Goal: Submit feedback/report problem

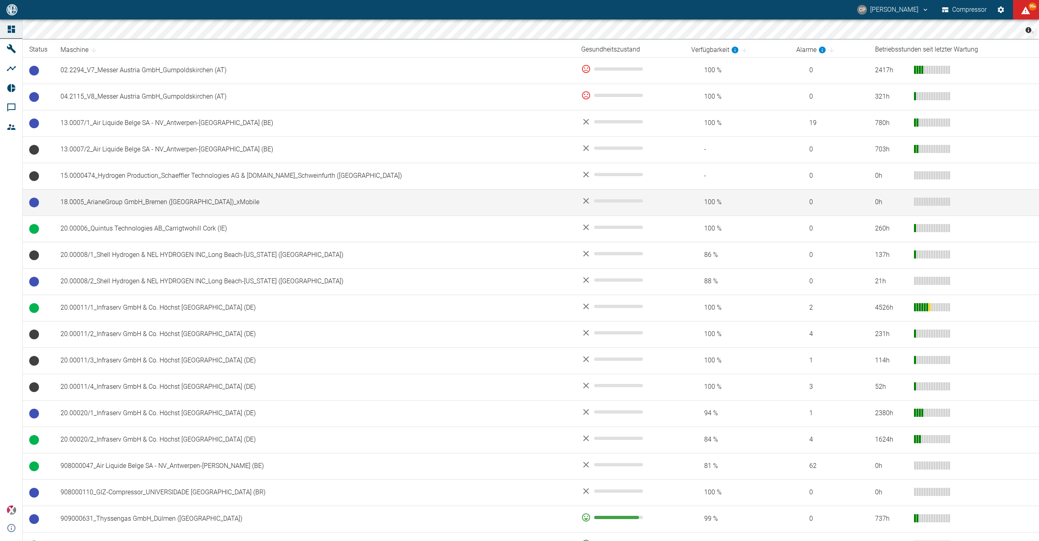
scroll to position [162, 0]
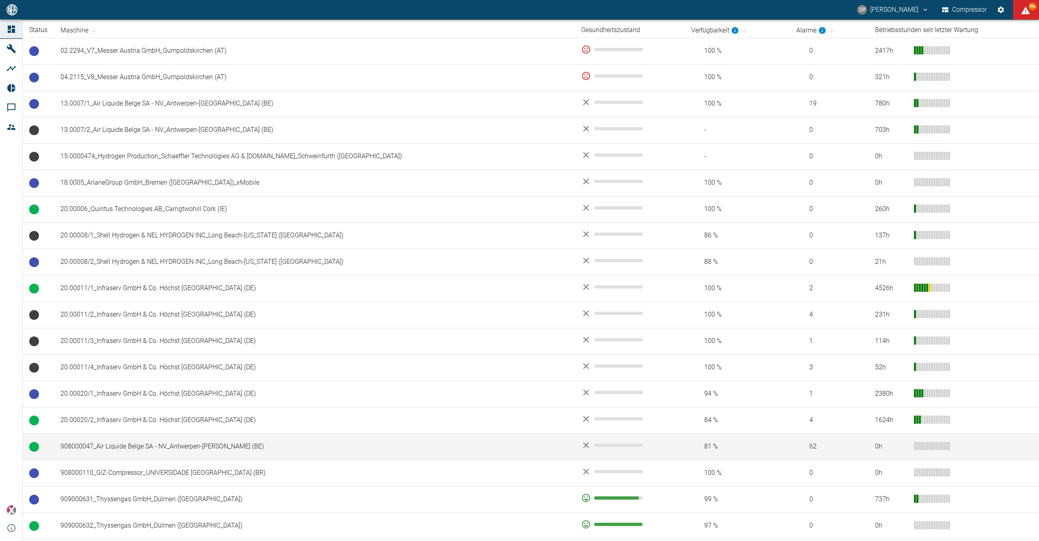
click at [203, 442] on td "908000047_Air Liquide Belge SA - NV_Antwerpen-Lillo (BE)" at bounding box center [314, 446] width 521 height 26
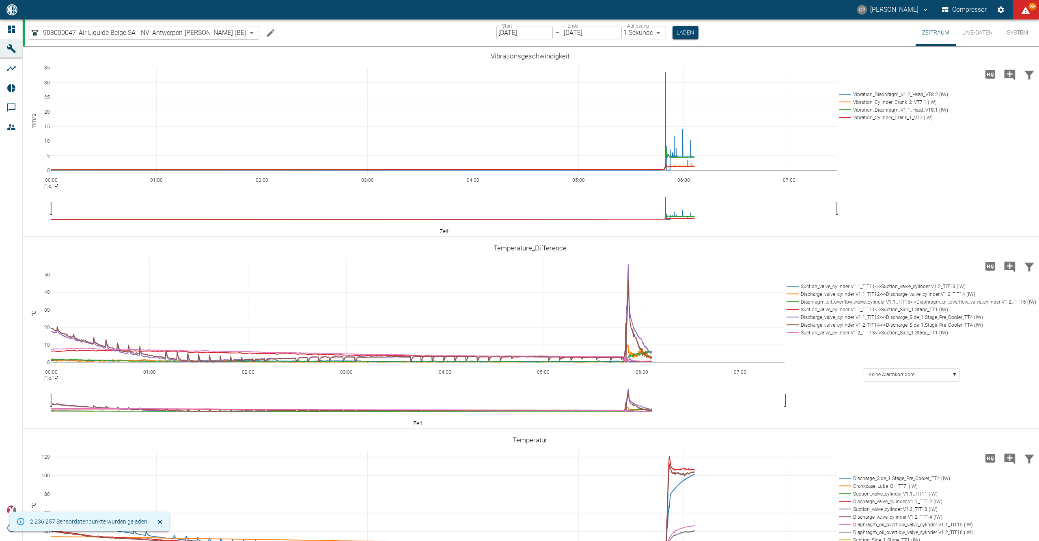
click at [510, 30] on input "[DATE]" at bounding box center [524, 32] width 56 height 13
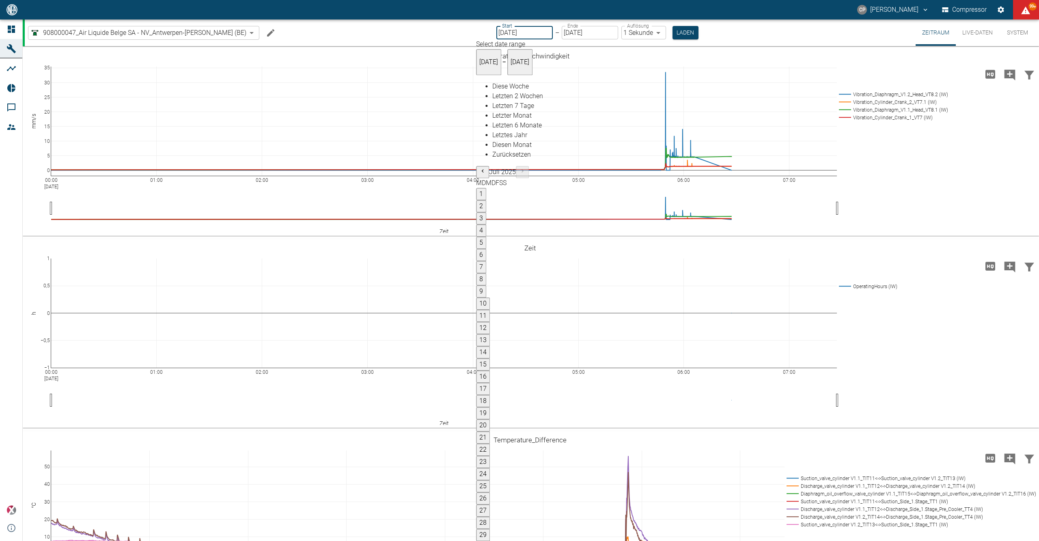
type input "[DATE]"
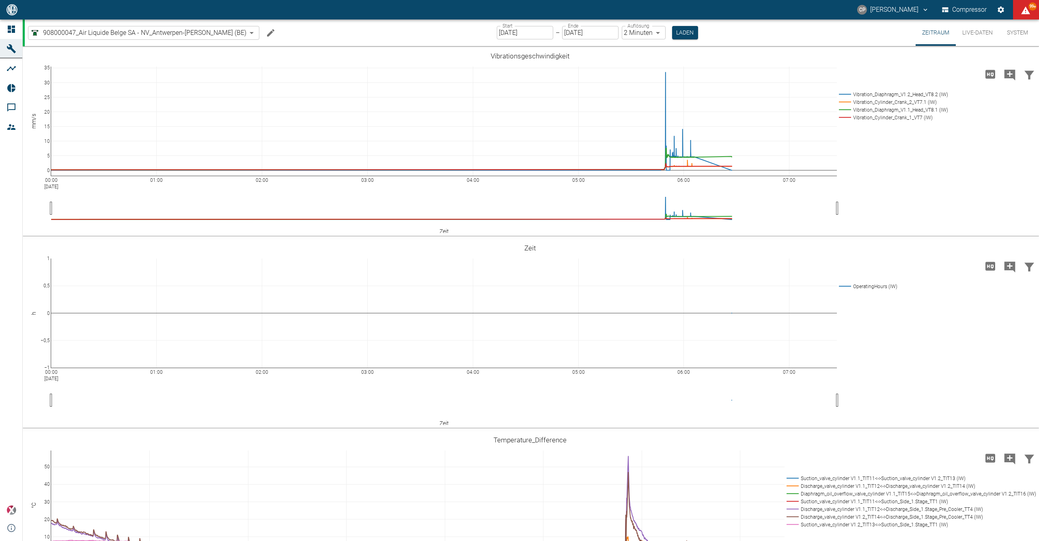
click at [634, 29] on body "CP Christoph Palm Compressor 99+ Dashboard Maschinen Analysen Reports Kommentar…" at bounding box center [519, 270] width 1039 height 541
type input "1sec"
click at [682, 29] on div "908000047_Air Liquide Belge SA - NV_Antwerpen-Lillo (BE) 53812aab-fb54-4a57-a57…" at bounding box center [532, 32] width 1014 height 26
click at [673, 30] on button "Laden" at bounding box center [685, 32] width 26 height 13
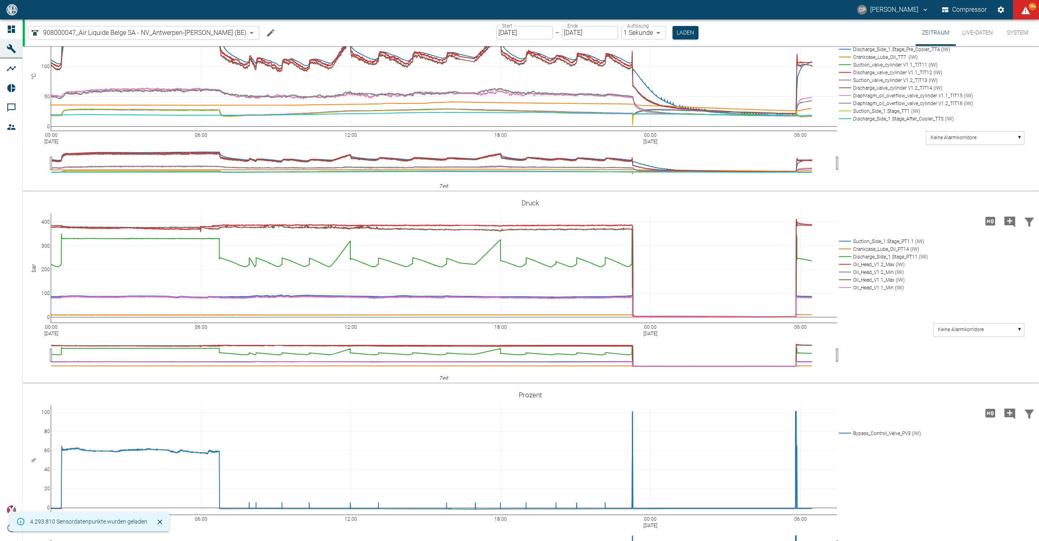
scroll to position [541, 0]
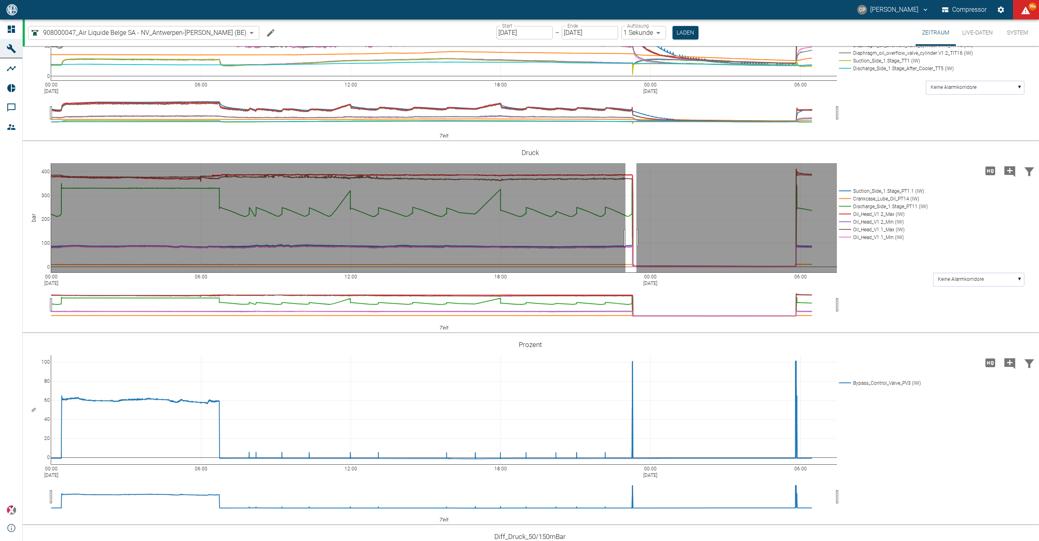
drag, startPoint x: 625, startPoint y: 368, endPoint x: 636, endPoint y: 368, distance: 11.0
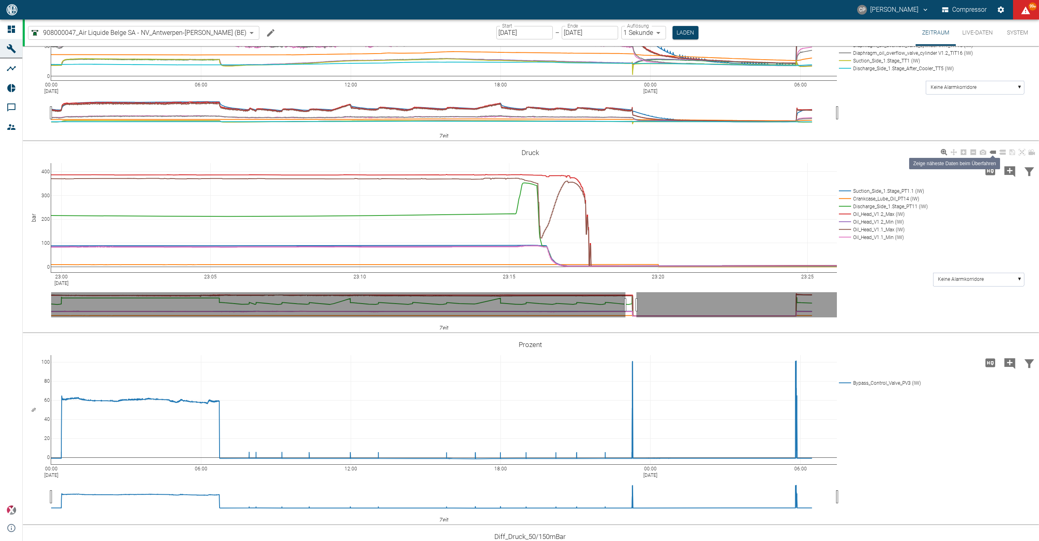
click at [992, 157] on link at bounding box center [993, 152] width 10 height 9
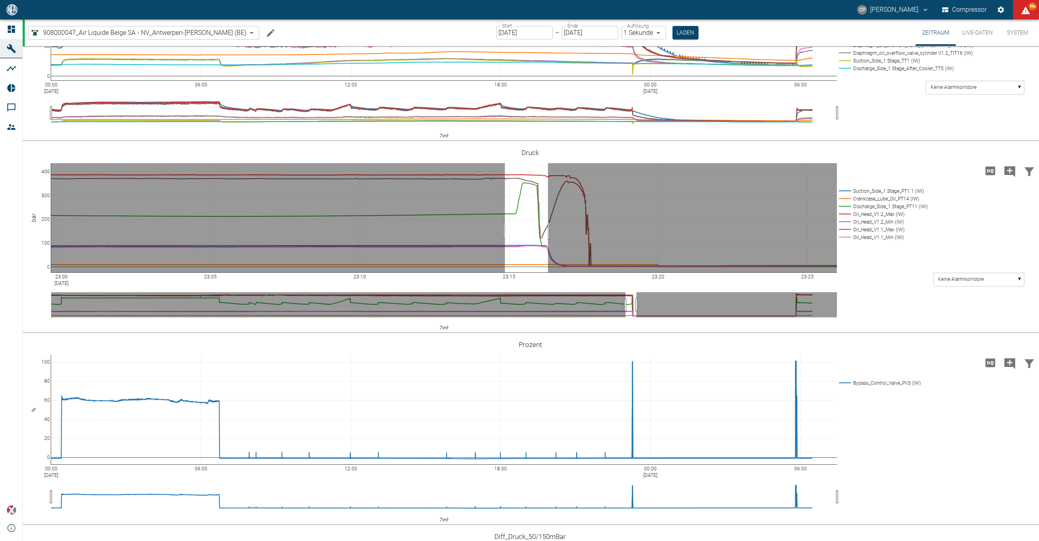
drag, startPoint x: 505, startPoint y: 361, endPoint x: 548, endPoint y: 361, distance: 43.0
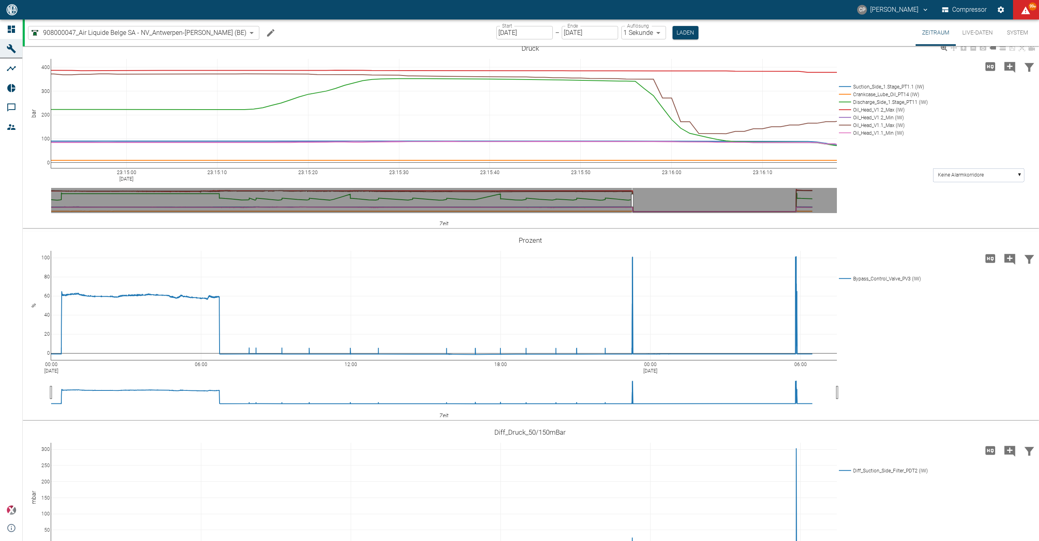
scroll to position [703, 0]
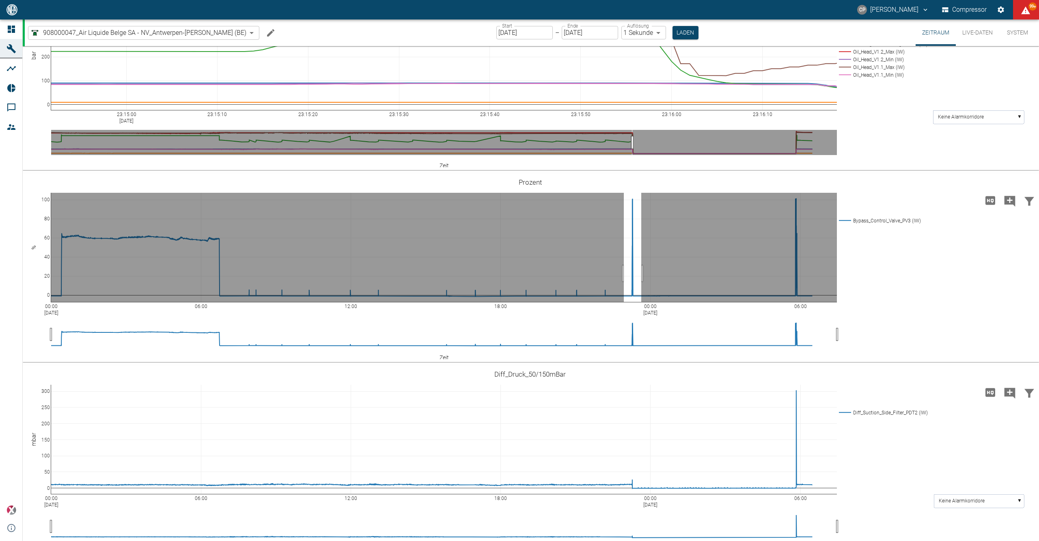
drag, startPoint x: 624, startPoint y: 403, endPoint x: 641, endPoint y: 408, distance: 18.1
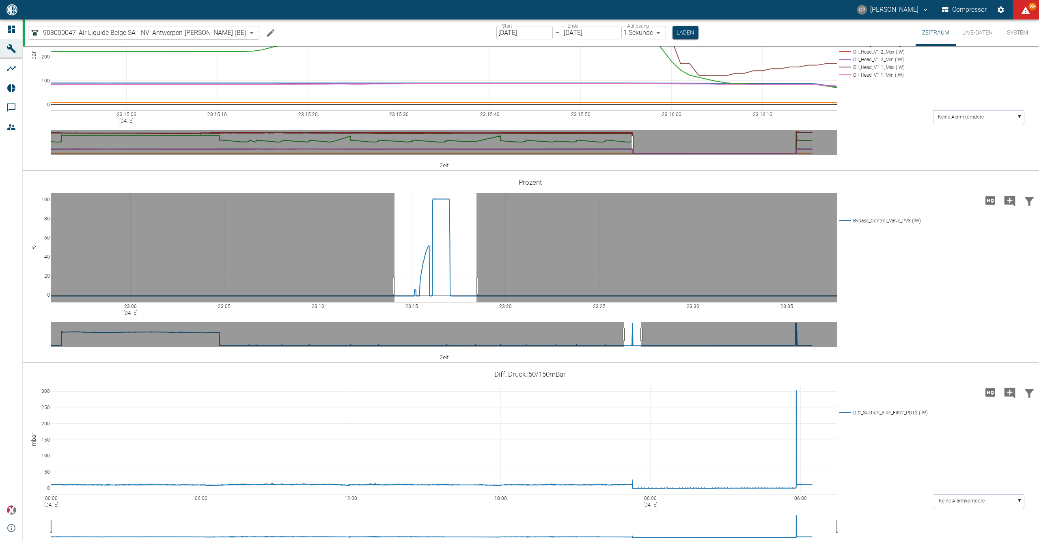
drag, startPoint x: 394, startPoint y: 416, endPoint x: 476, endPoint y: 413, distance: 82.0
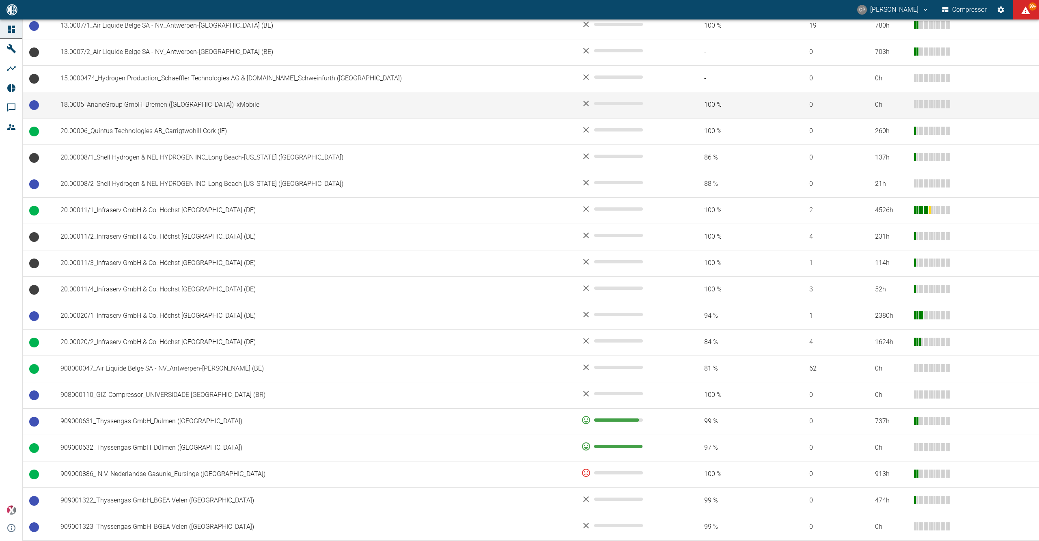
scroll to position [270, 0]
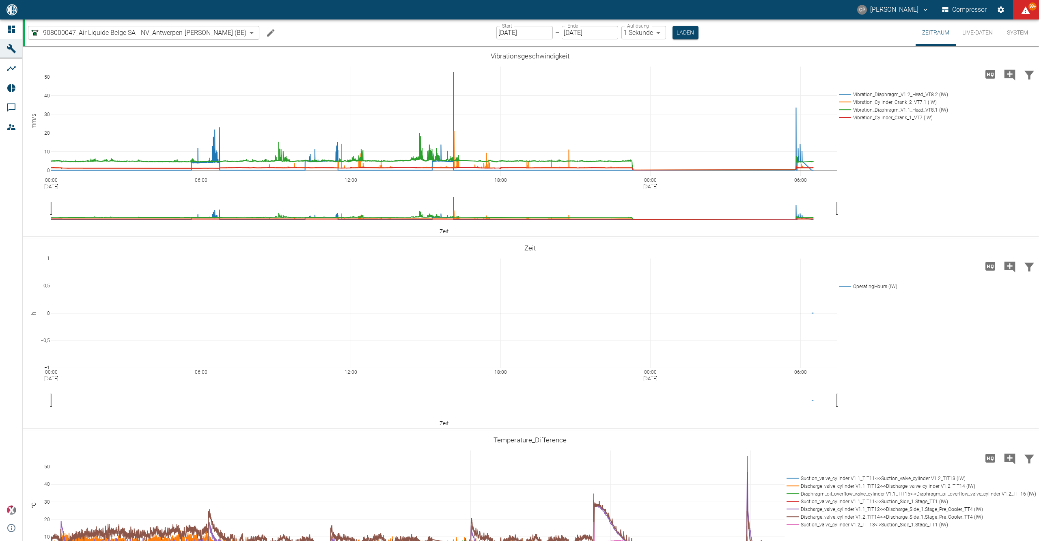
scroll to position [487, 0]
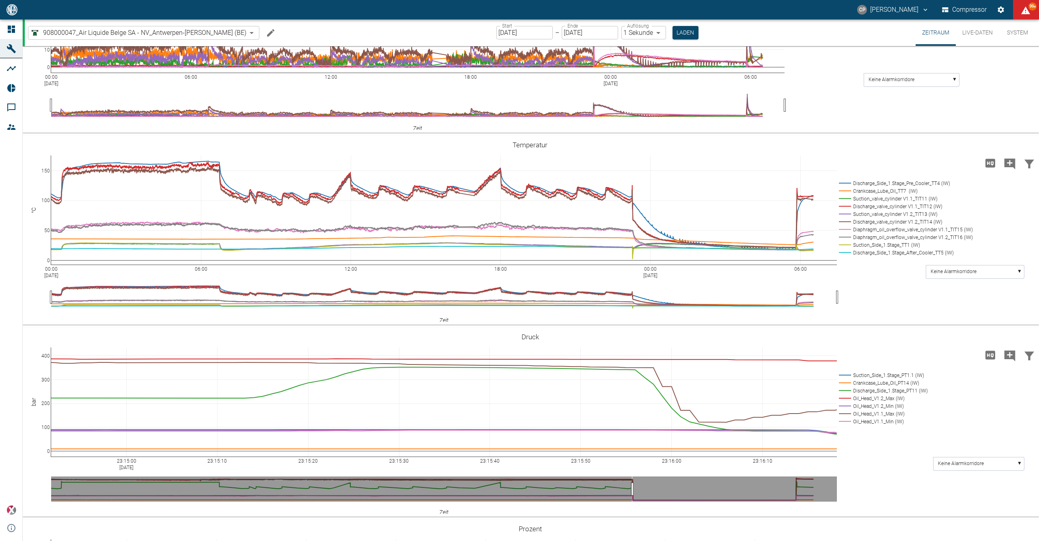
click at [8, 34] on link "Dashboard" at bounding box center [11, 28] width 22 height 19
click at [9, 22] on link "Dashboard" at bounding box center [11, 28] width 22 height 19
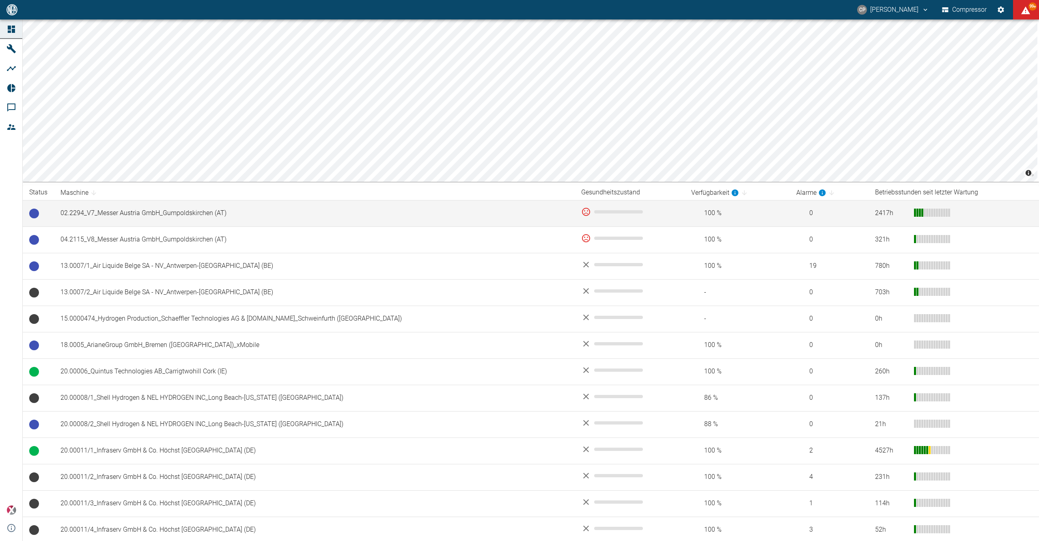
click at [101, 219] on td "02.2294_V7_Messer Austria GmbH_Gumpoldskirchen (AT)" at bounding box center [314, 213] width 521 height 26
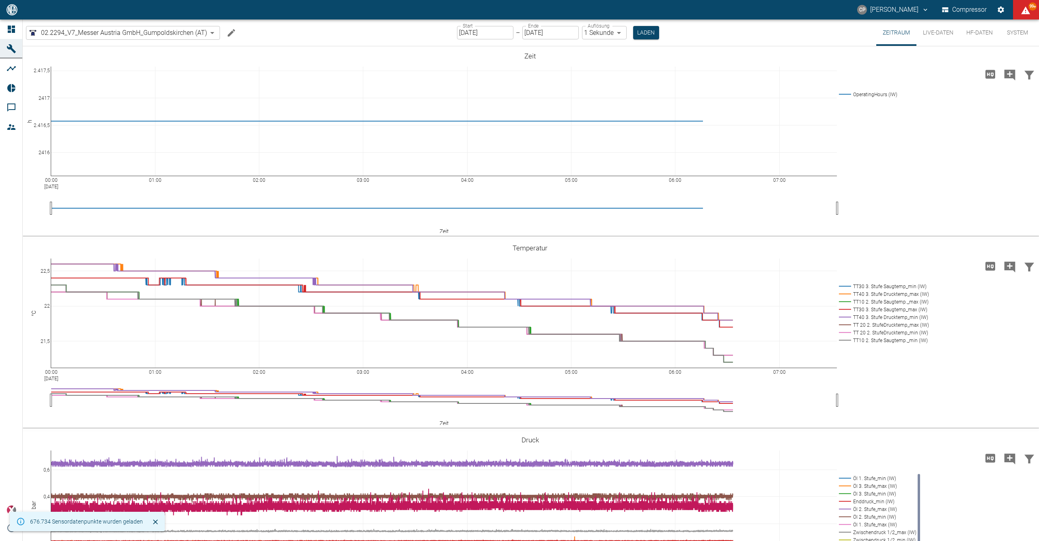
click at [473, 28] on input "[DATE]" at bounding box center [485, 32] width 56 height 13
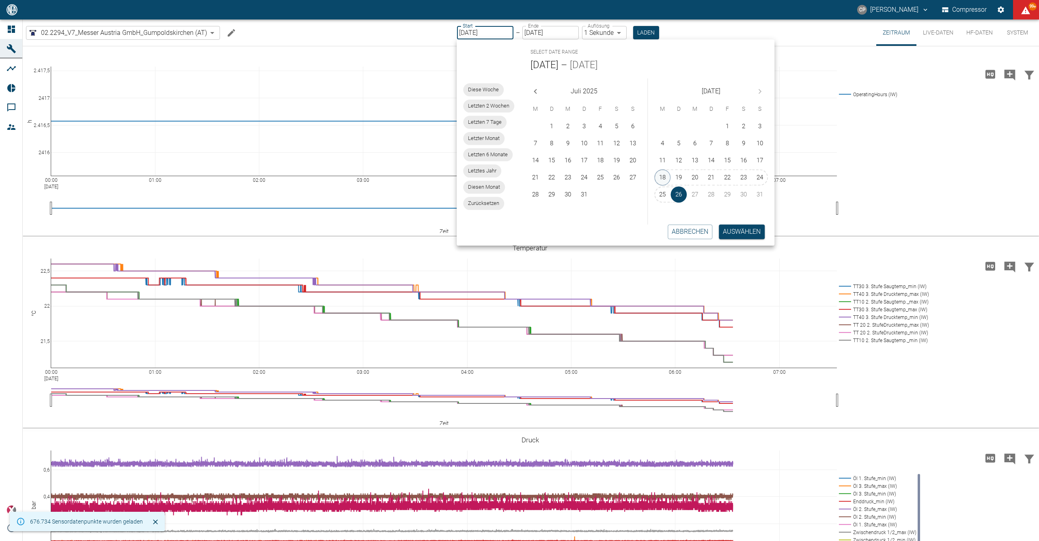
click at [663, 179] on button "18" at bounding box center [663, 177] width 16 height 16
type input "18.08.2025"
type input "2min"
click at [724, 231] on button "Auswählen" at bounding box center [742, 231] width 46 height 15
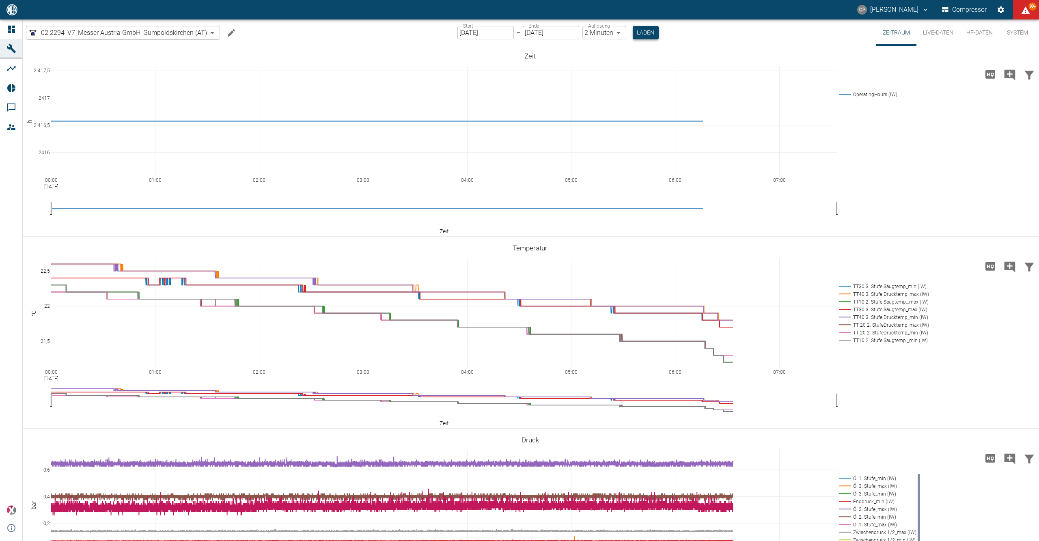
click at [653, 32] on button "Laden" at bounding box center [646, 32] width 26 height 13
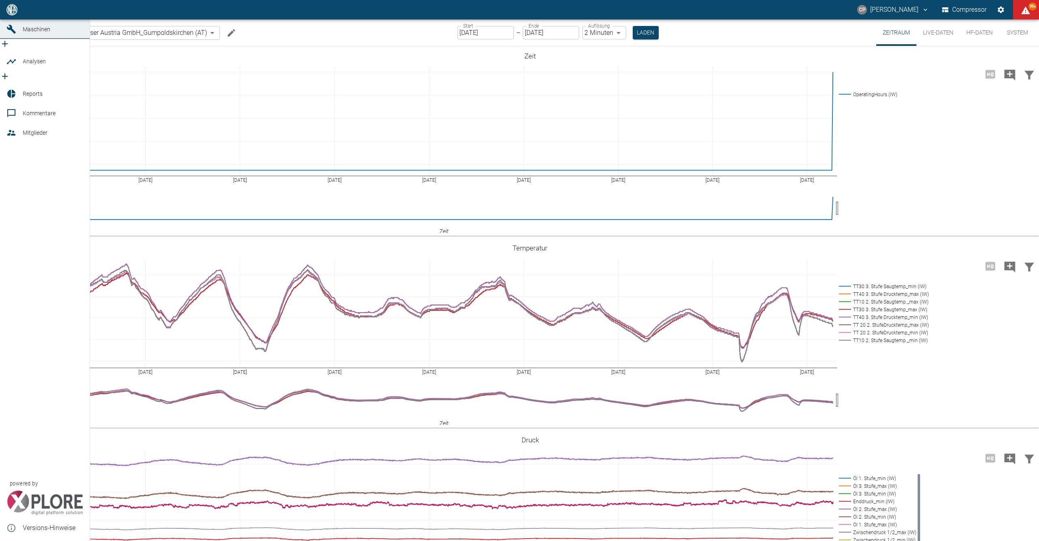
click at [10, 13] on icon at bounding box center [11, 9] width 7 height 7
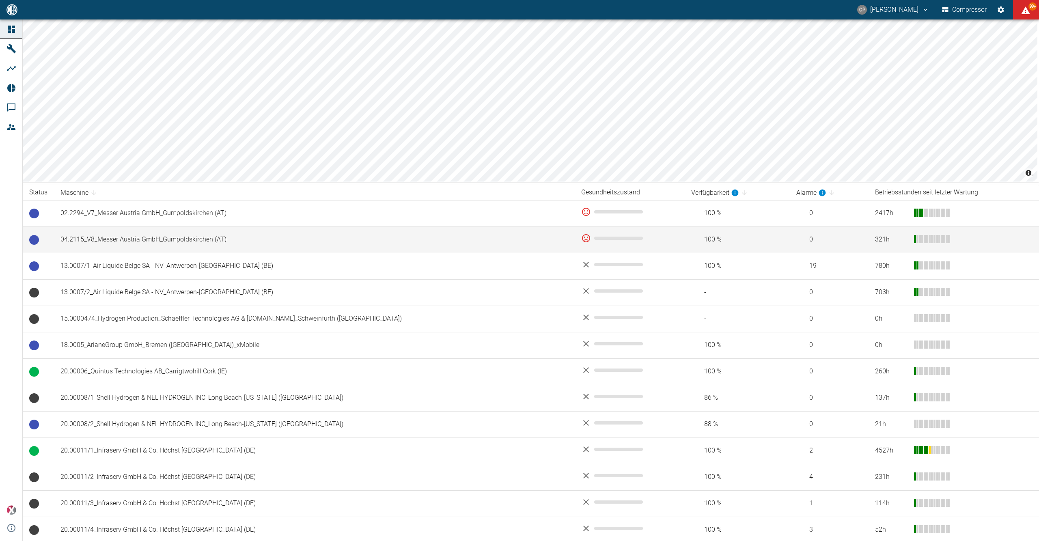
click at [112, 245] on td "04.2115_V8_Messer Austria GmbH_Gumpoldskirchen (AT)" at bounding box center [314, 239] width 521 height 26
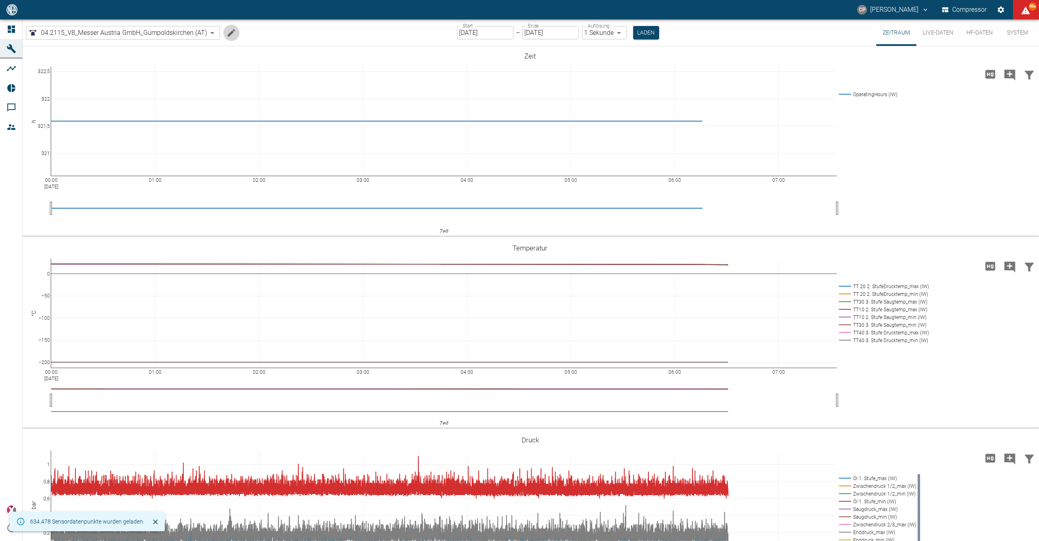
click at [236, 32] on icon "Machine bearbeiten" at bounding box center [231, 33] width 10 height 10
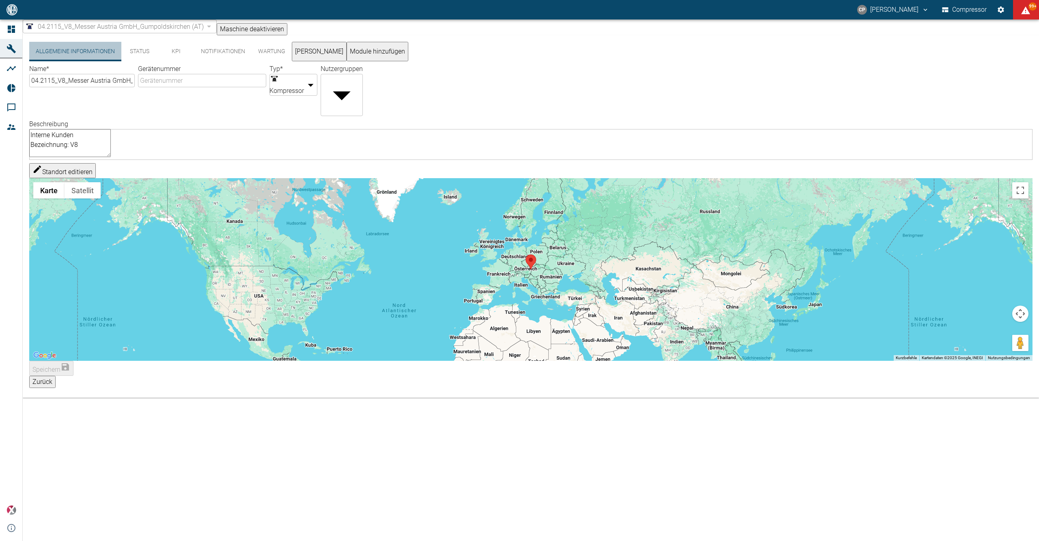
click at [92, 55] on button "Allgemeine Informationen" at bounding box center [75, 51] width 92 height 19
click at [56, 380] on button "Zurück" at bounding box center [42, 382] width 26 height 12
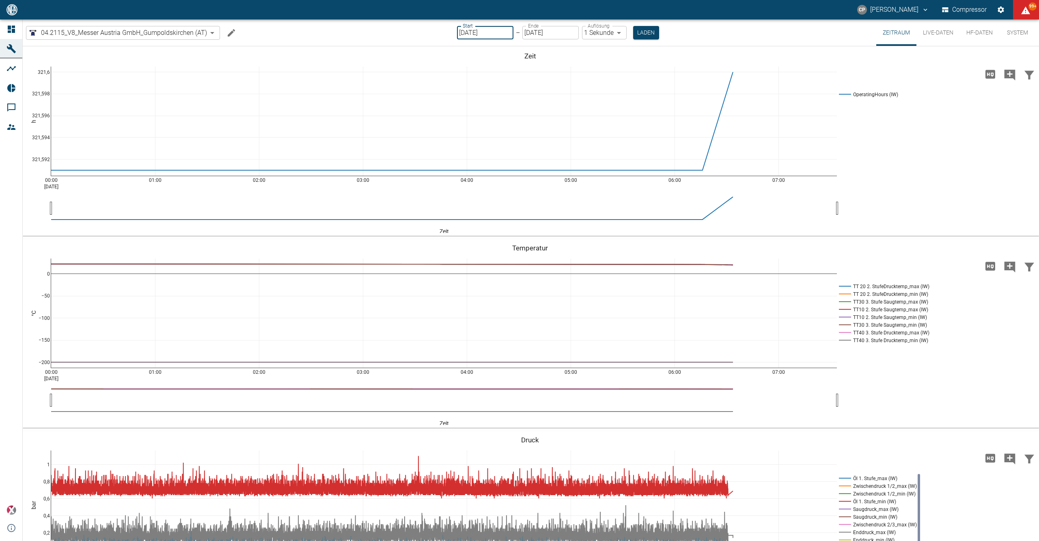
click at [489, 32] on input "[DATE]" at bounding box center [485, 32] width 56 height 13
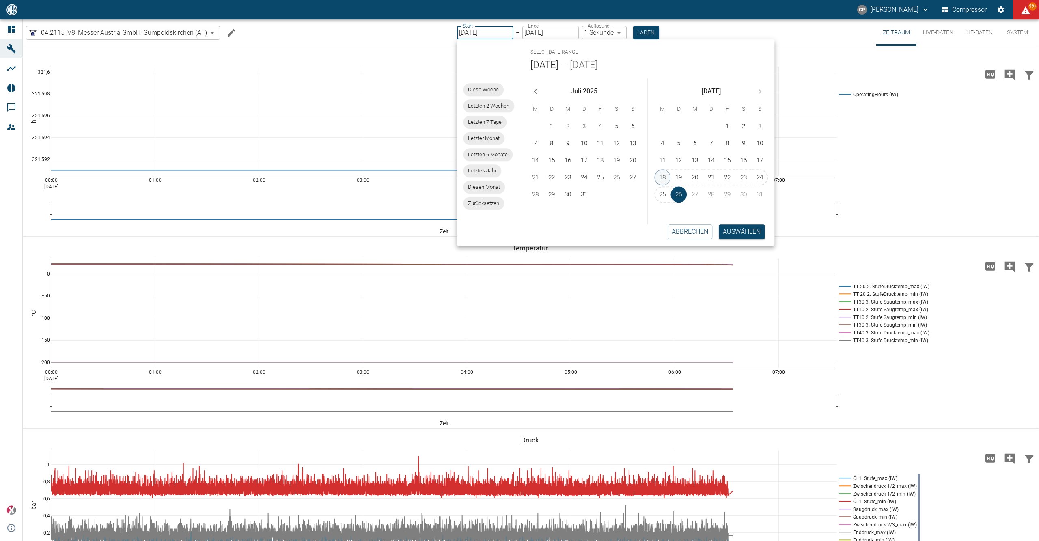
click at [671, 176] on button "18" at bounding box center [663, 177] width 16 height 16
type input "18.08.2025"
type input "2min"
click at [730, 233] on button "Auswählen" at bounding box center [742, 231] width 46 height 15
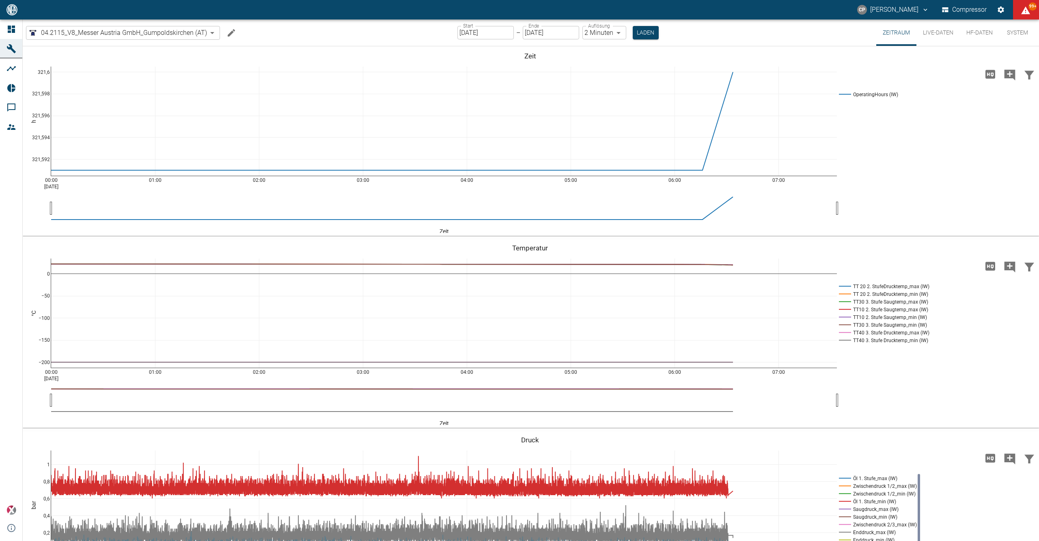
click at [636, 25] on div "Start 18.08.2025 Start – Ende 26.08.2025 Ende Auflösung 2 Minuten 2min Auflösun…" at bounding box center [557, 32] width 201 height 26
click at [639, 32] on button "Laden" at bounding box center [646, 32] width 26 height 13
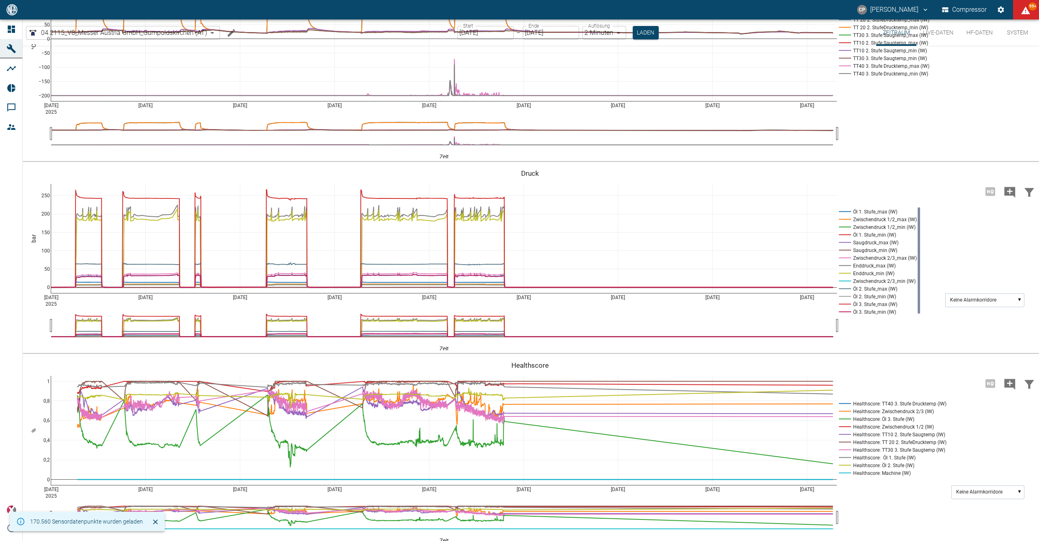
scroll to position [273, 0]
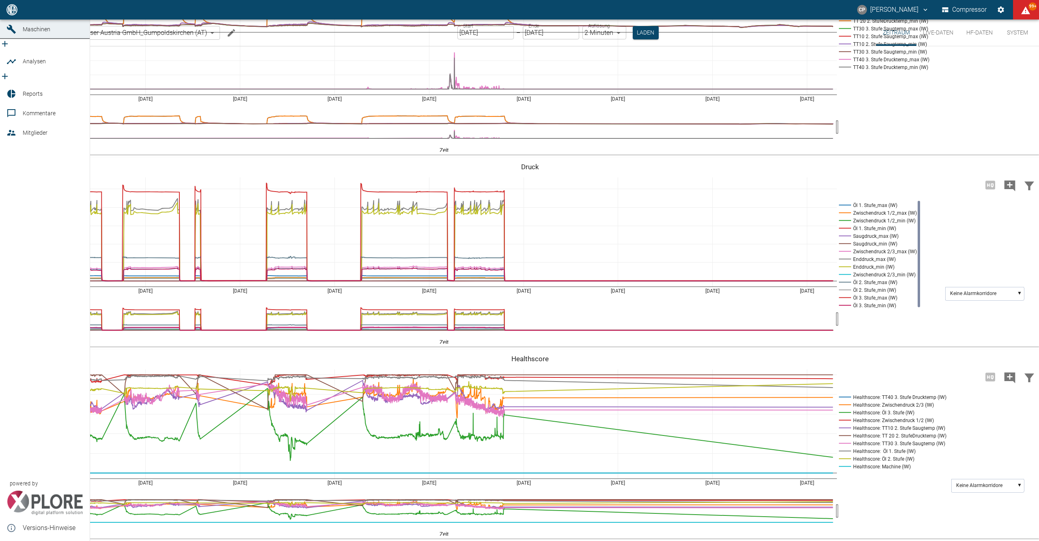
click at [15, 15] on icon at bounding box center [11, 10] width 10 height 10
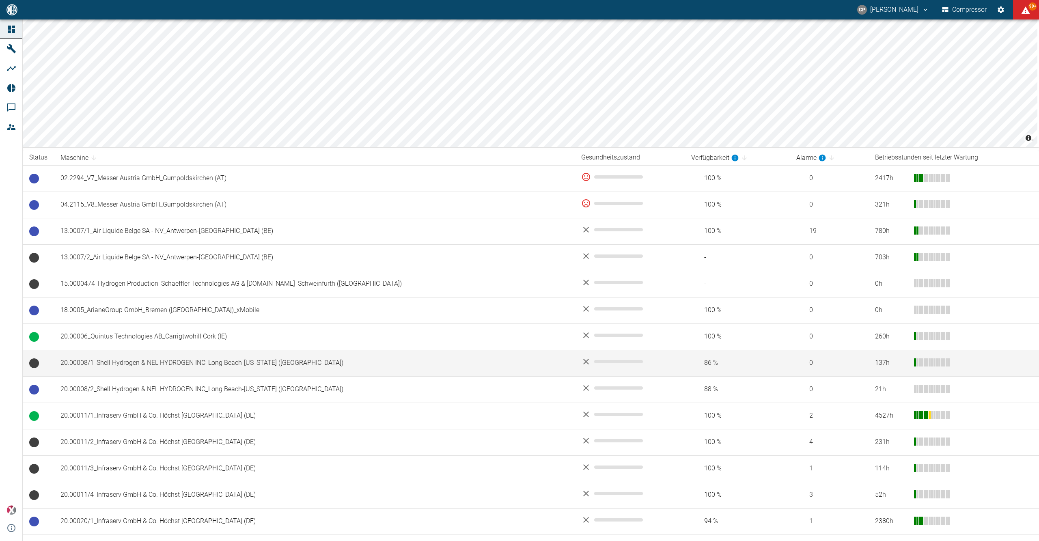
scroll to position [54, 0]
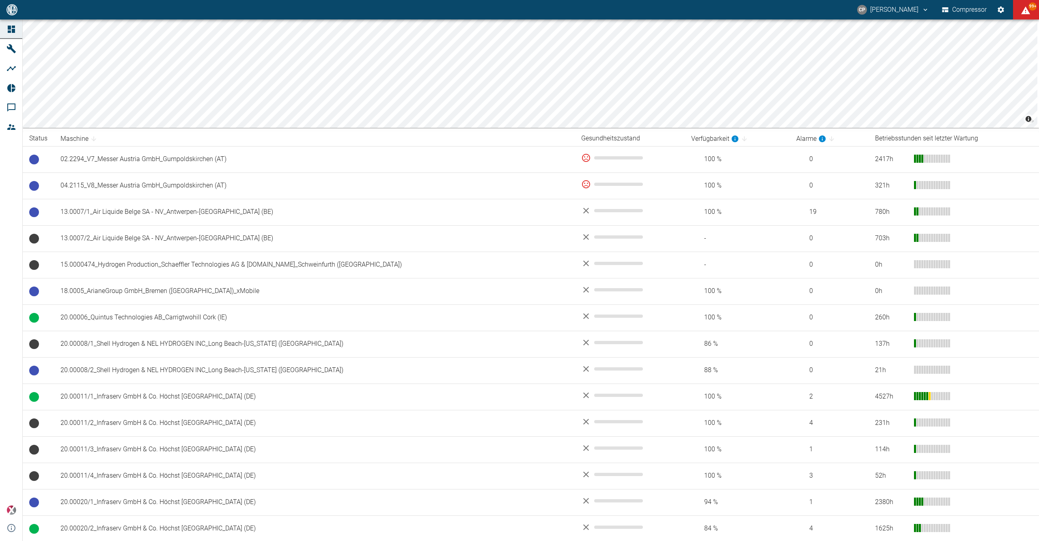
click at [963, 17] on div "CP Christoph Palm Compressor 99+" at bounding box center [519, 9] width 1039 height 19
click at [962, 12] on button "Compressor" at bounding box center [964, 9] width 48 height 15
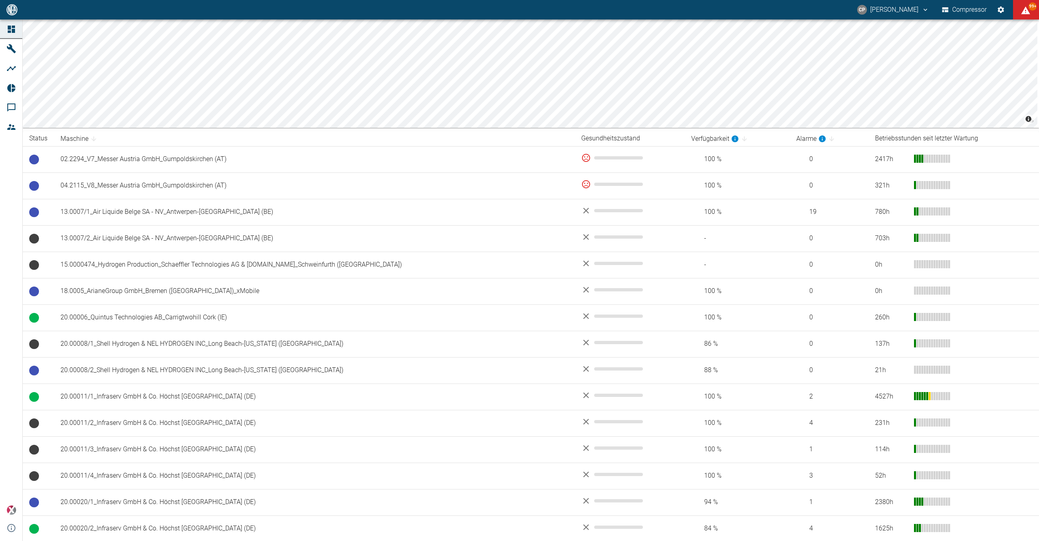
click at [962, 12] on button "Compressor" at bounding box center [964, 9] width 48 height 15
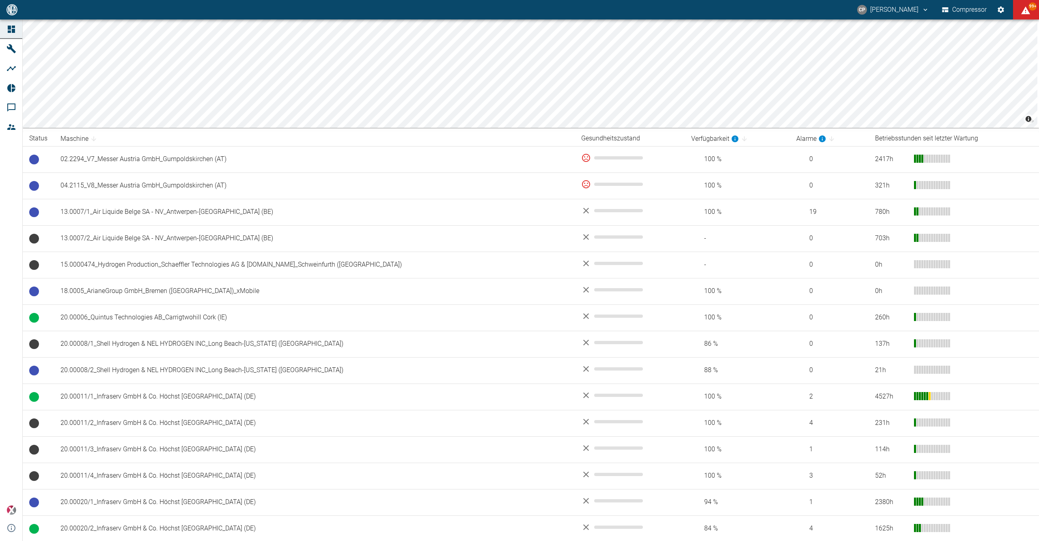
click at [962, 12] on button "Compressor" at bounding box center [964, 9] width 48 height 15
click at [963, 15] on button "Compressor" at bounding box center [964, 9] width 48 height 15
click at [956, 7] on button "Compressor" at bounding box center [964, 9] width 48 height 15
click at [960, 11] on button "Compressor" at bounding box center [964, 9] width 48 height 15
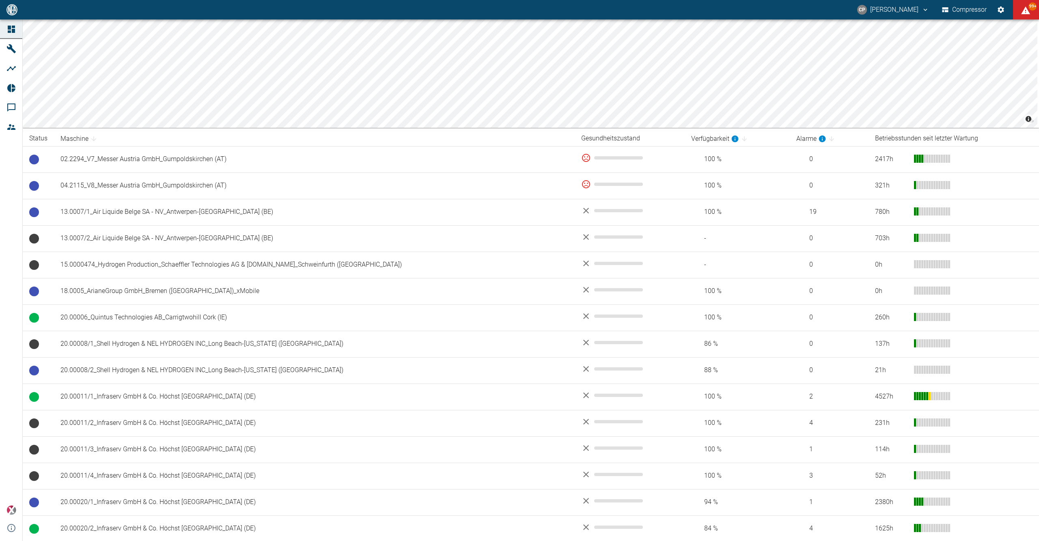
click at [960, 11] on button "Compressor" at bounding box center [964, 9] width 48 height 15
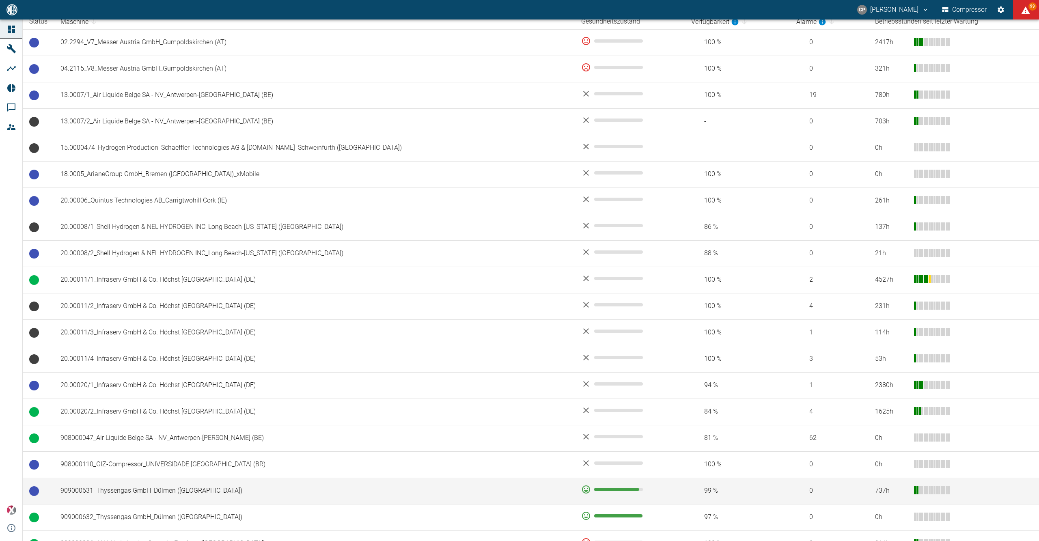
scroll to position [0, 0]
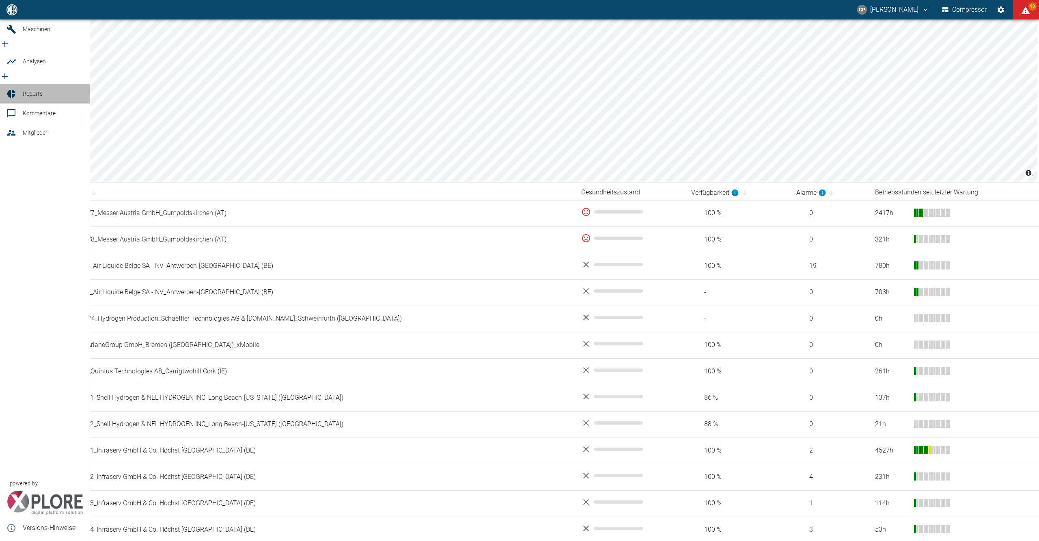
click at [17, 89] on div at bounding box center [12, 94] width 12 height 10
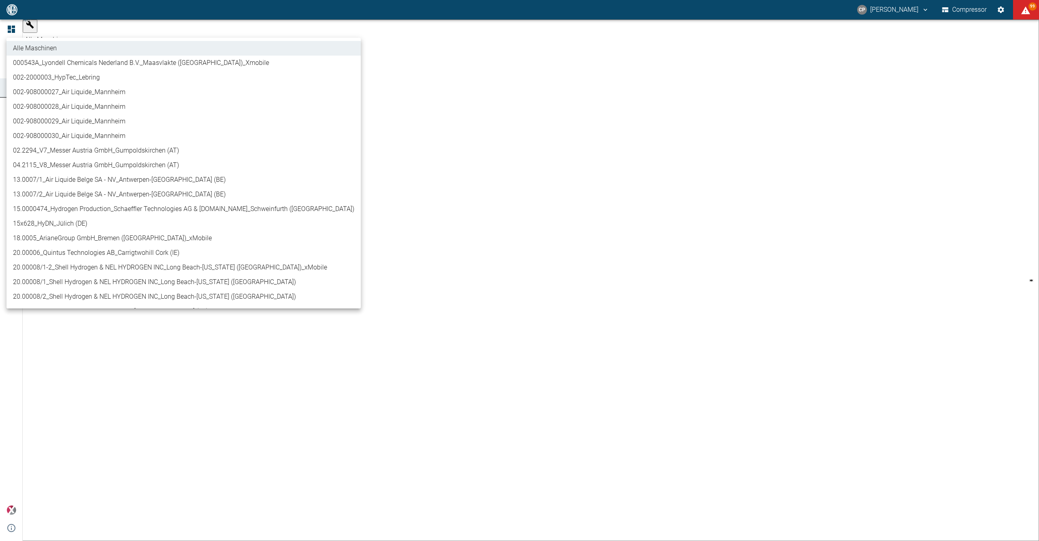
click at [107, 31] on body "CP Christoph Palm Compressor 99 Dashboard Maschinen Analysen Reports Kommentare…" at bounding box center [519, 270] width 1039 height 541
click at [96, 149] on li "02.2294_V7_Messer Austria GmbH_Gumpoldskirchen (AT)" at bounding box center [183, 150] width 354 height 15
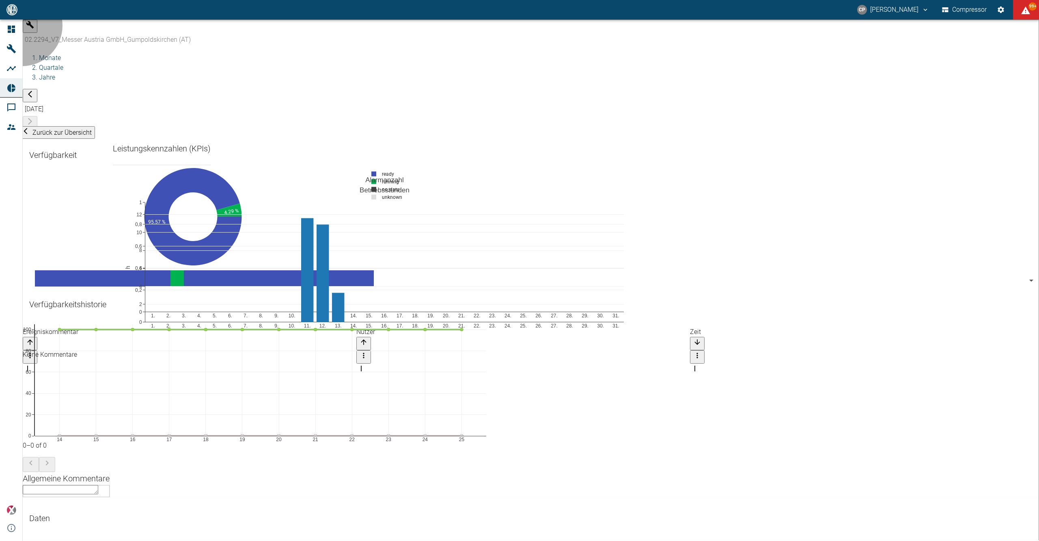
click at [52, 129] on span "Zurück zur Übersicht" at bounding box center [61, 133] width 59 height 8
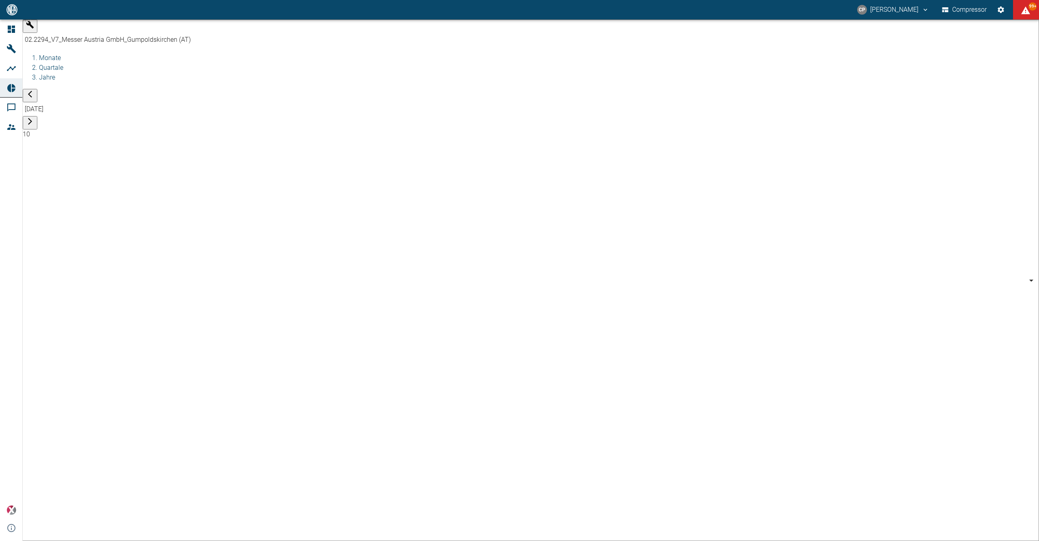
click at [62, 30] on body "CP Christoph Palm Compressor 99+ Dashboard Maschinen Analysen Reports Kommentar…" at bounding box center [519, 270] width 1039 height 541
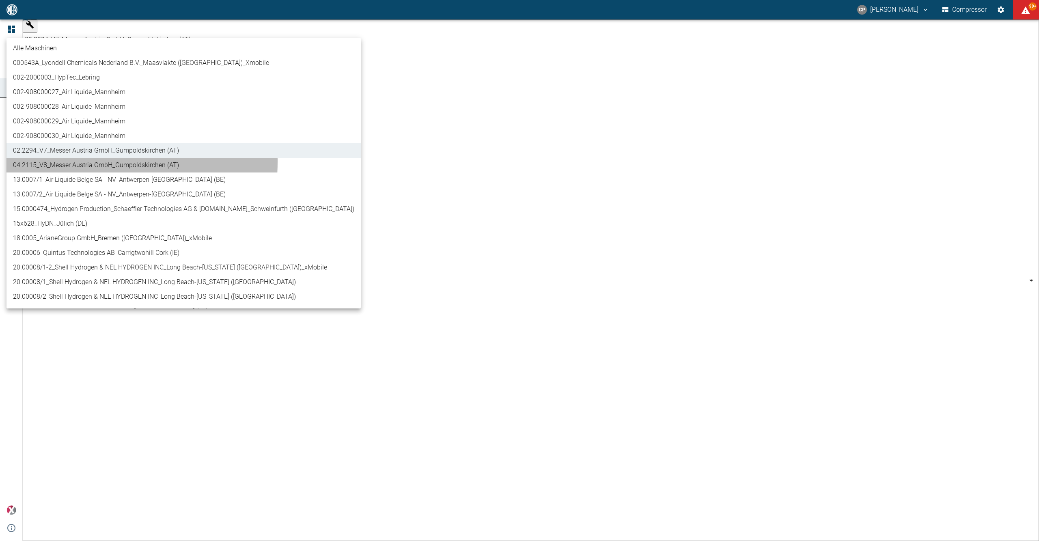
click at [56, 161] on li "04.2115_V8_Messer Austria GmbH_Gumpoldskirchen (AT)" at bounding box center [183, 165] width 354 height 15
type input "62df7942-7815-4ccf-a722-4ba74b721732"
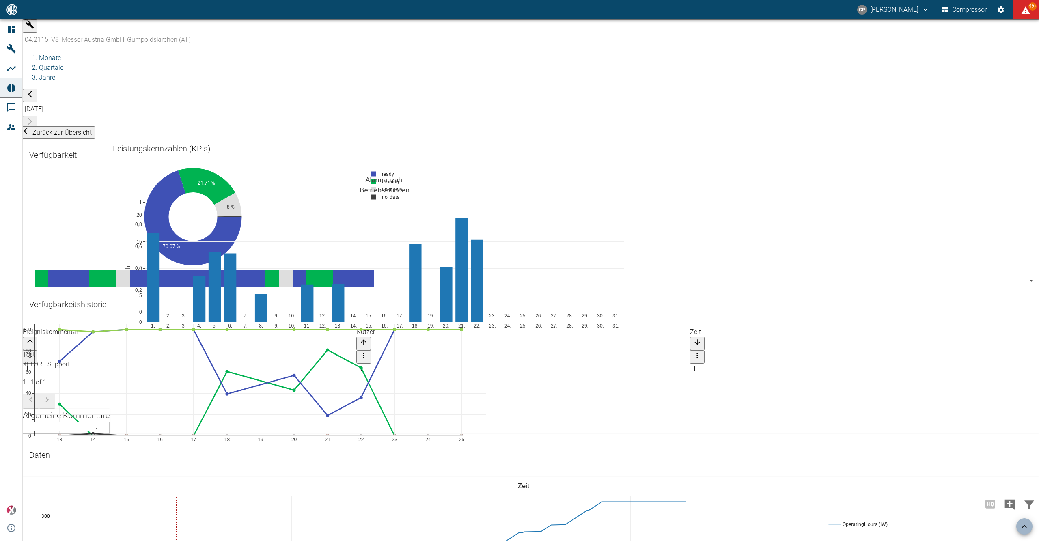
scroll to position [703, 0]
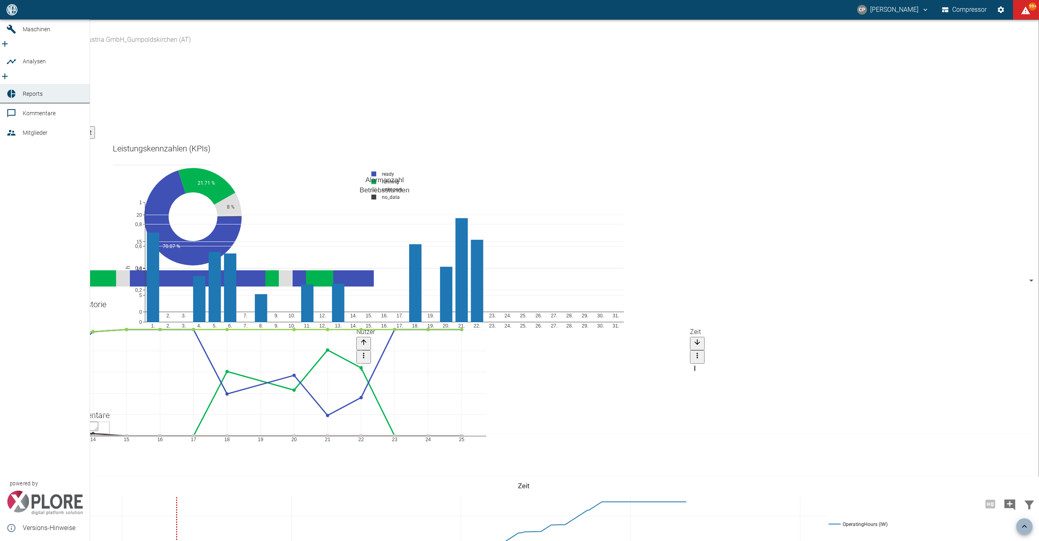
click at [14, 15] on icon at bounding box center [11, 10] width 10 height 10
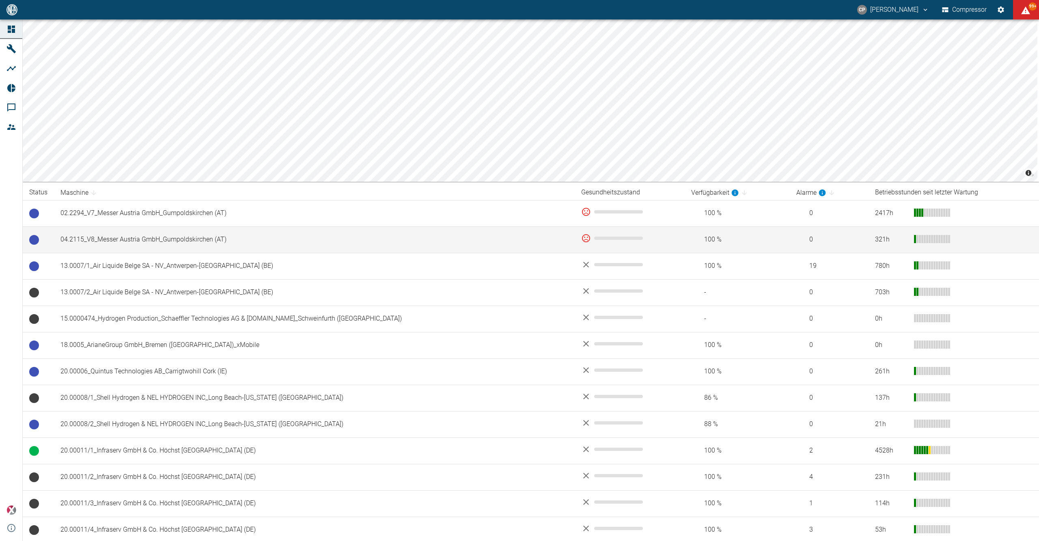
click at [112, 241] on td "04.2115_V8_Messer Austria GmbH_Gumpoldskirchen (AT)" at bounding box center [314, 239] width 521 height 26
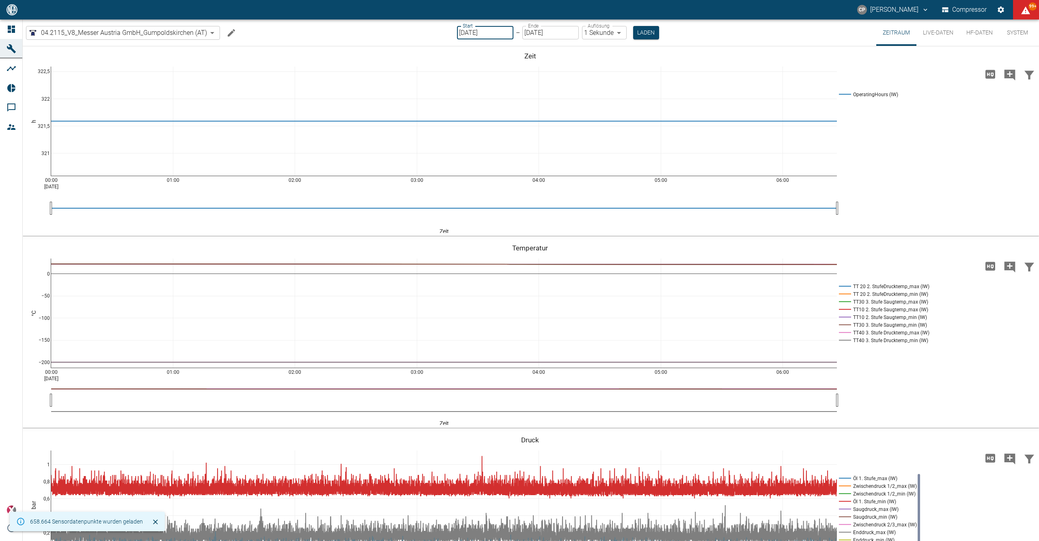
click at [493, 30] on input "[DATE]" at bounding box center [485, 32] width 56 height 13
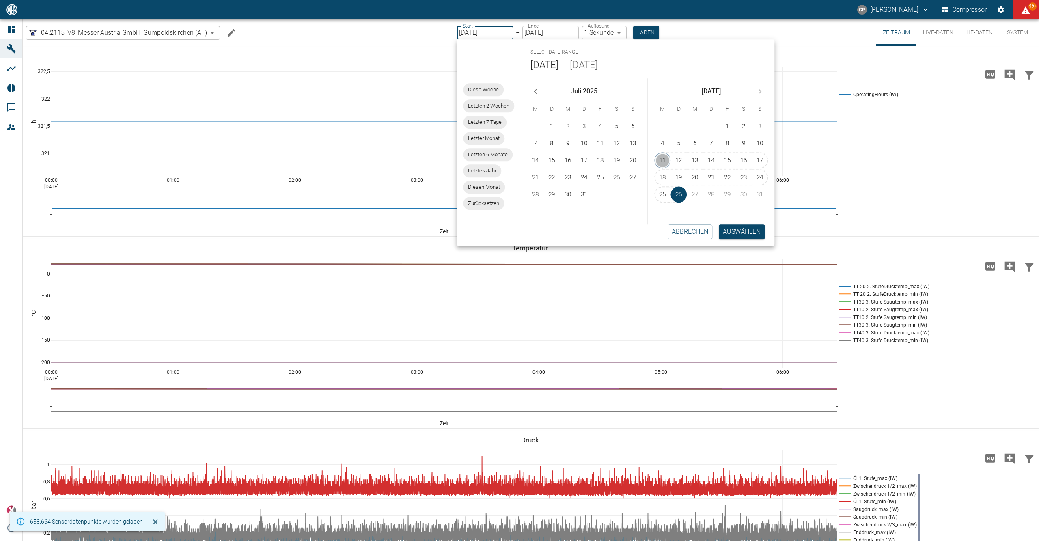
click at [668, 157] on button "11" at bounding box center [663, 160] width 16 height 16
type input "11.08.2025"
type input "2min"
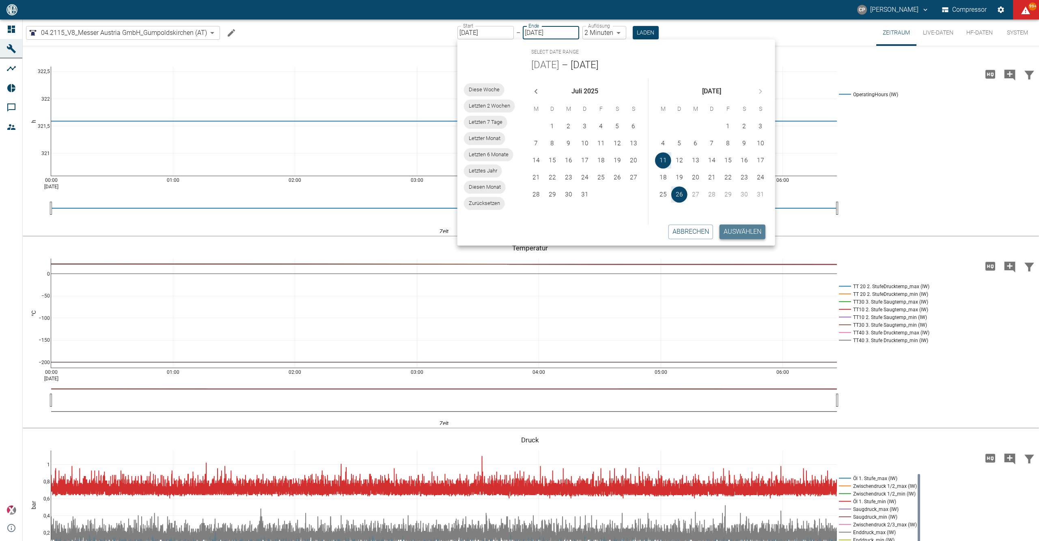
click at [730, 235] on button "Auswählen" at bounding box center [742, 231] width 46 height 15
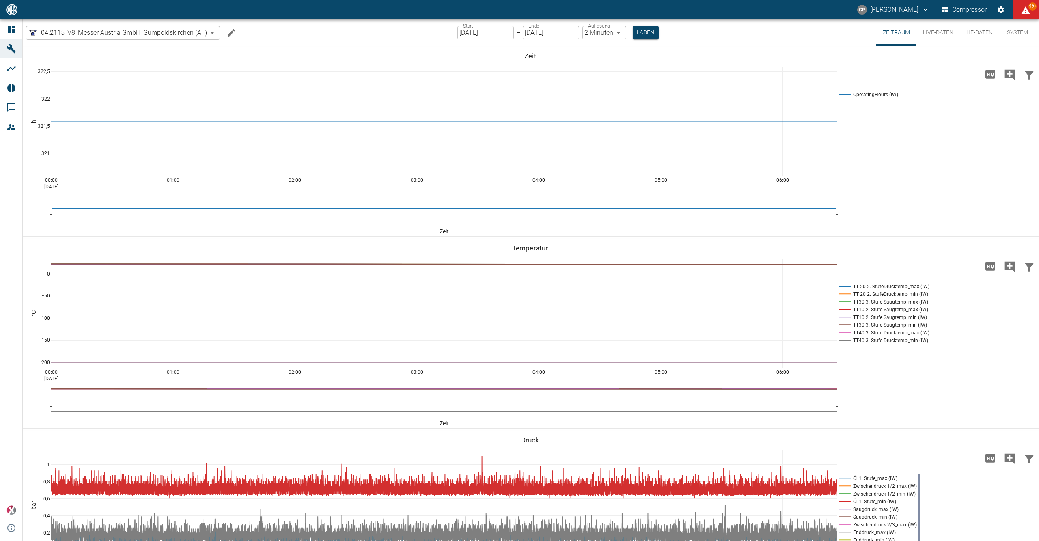
click at [643, 21] on div "Start 11.08.2025 Start – Ende 26.08.2025 Ende Auflösung 2 Minuten 2min Auflösun…" at bounding box center [557, 32] width 201 height 26
click at [646, 28] on button "Laden" at bounding box center [646, 32] width 26 height 13
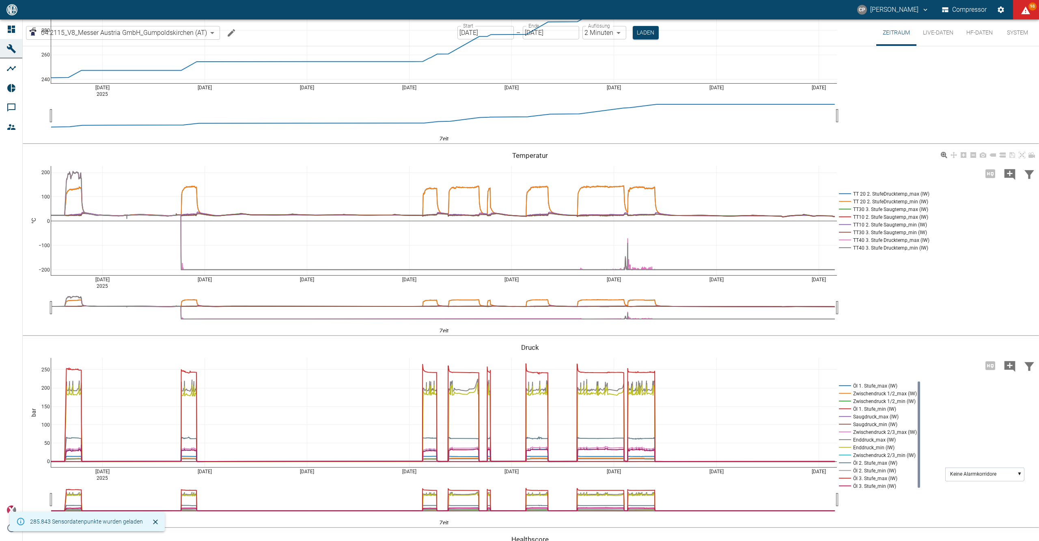
scroll to position [54, 0]
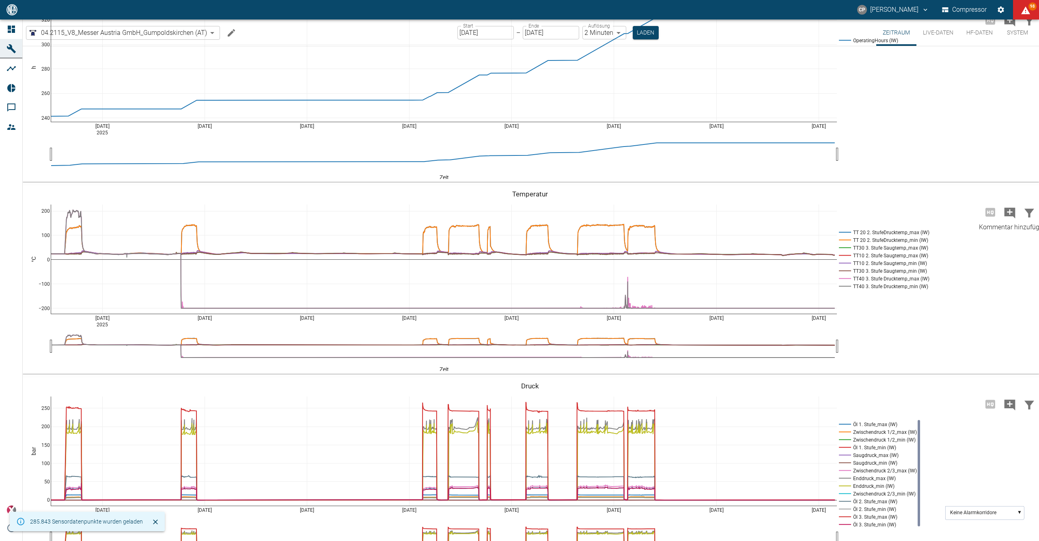
click at [1004, 213] on icon "Kommentar hinzufügen" at bounding box center [1009, 212] width 11 height 11
click at [956, 212] on button "Weiter" at bounding box center [968, 212] width 24 height 12
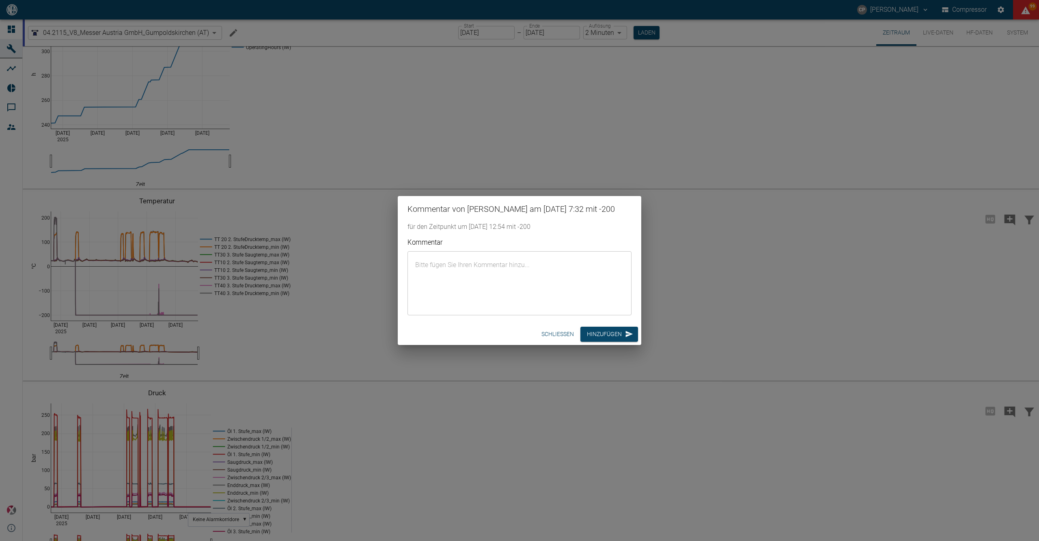
scroll to position [54, 0]
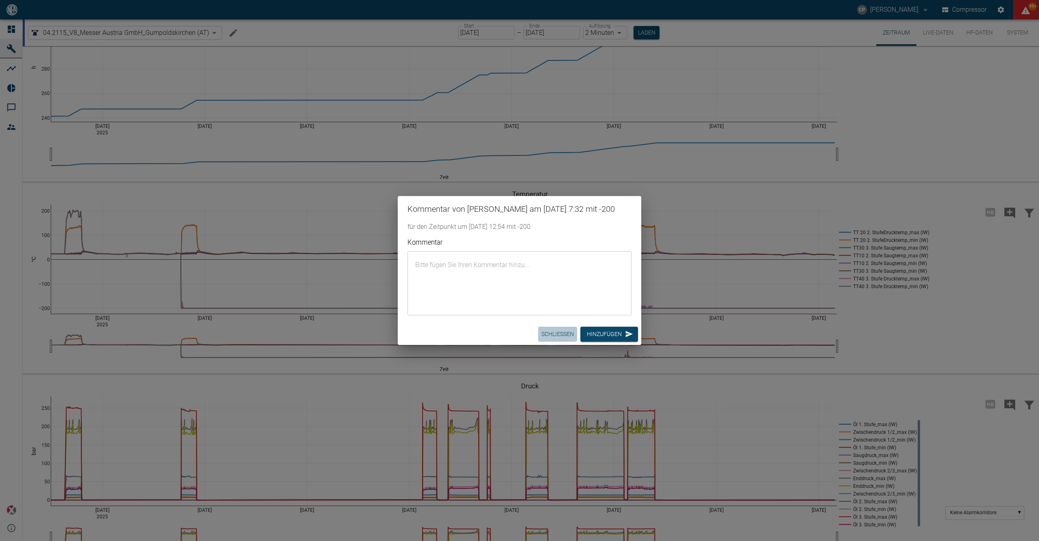
click at [544, 330] on button "Schließen" at bounding box center [557, 334] width 39 height 15
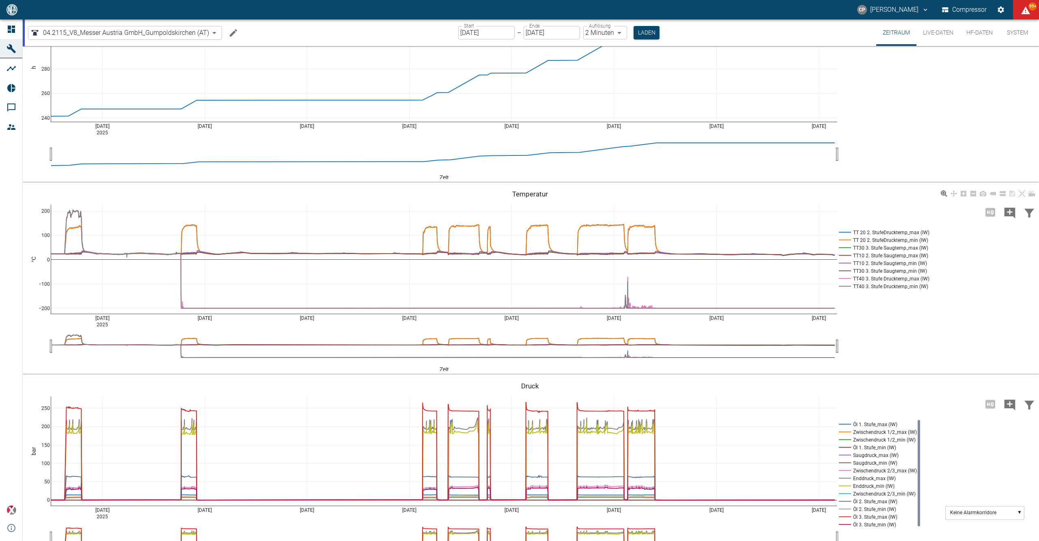
drag, startPoint x: 854, startPoint y: 277, endPoint x: 881, endPoint y: 282, distance: 28.0
click at [880, 282] on rect at bounding box center [883, 279] width 92 height 8
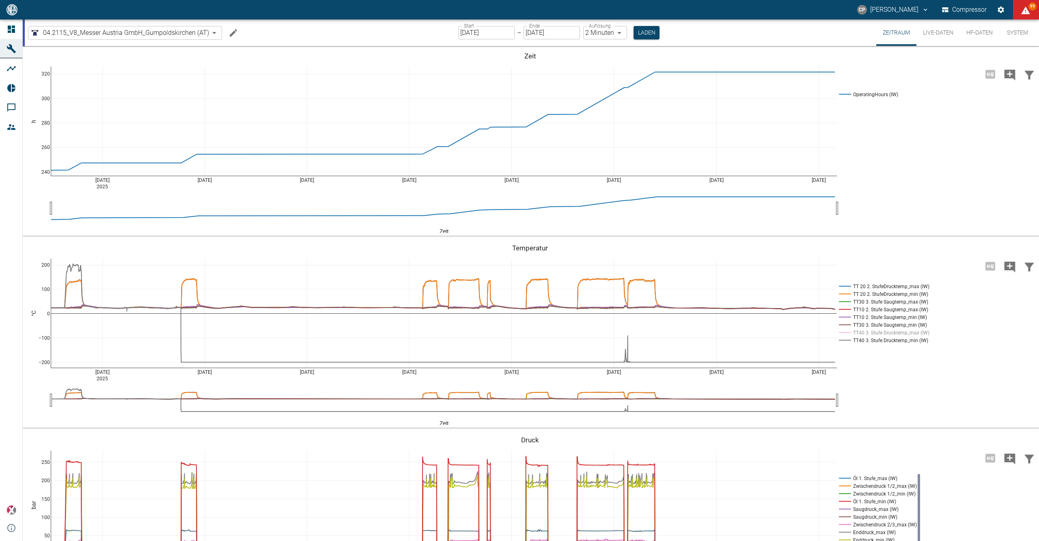
scroll to position [54, 0]
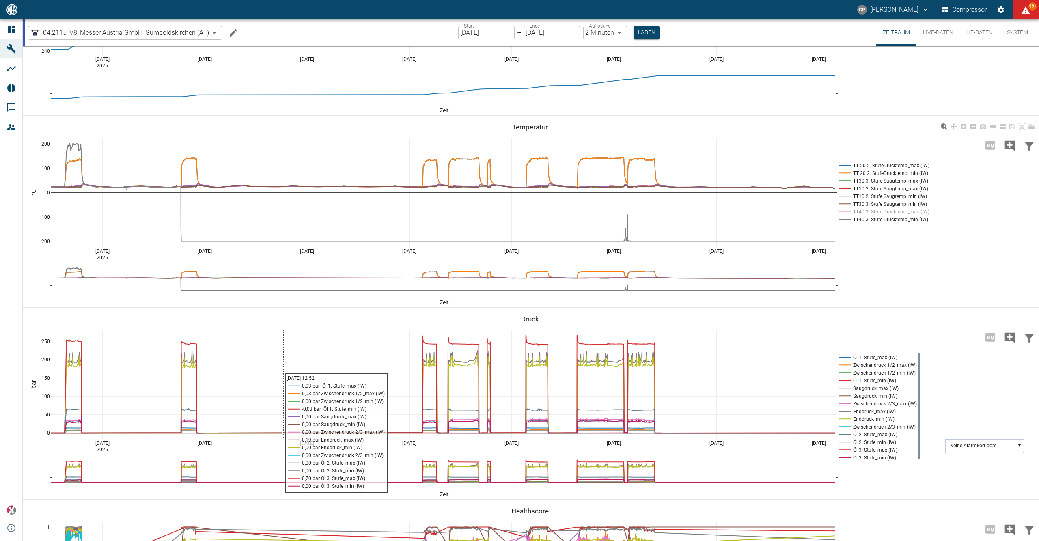
scroll to position [111, 0]
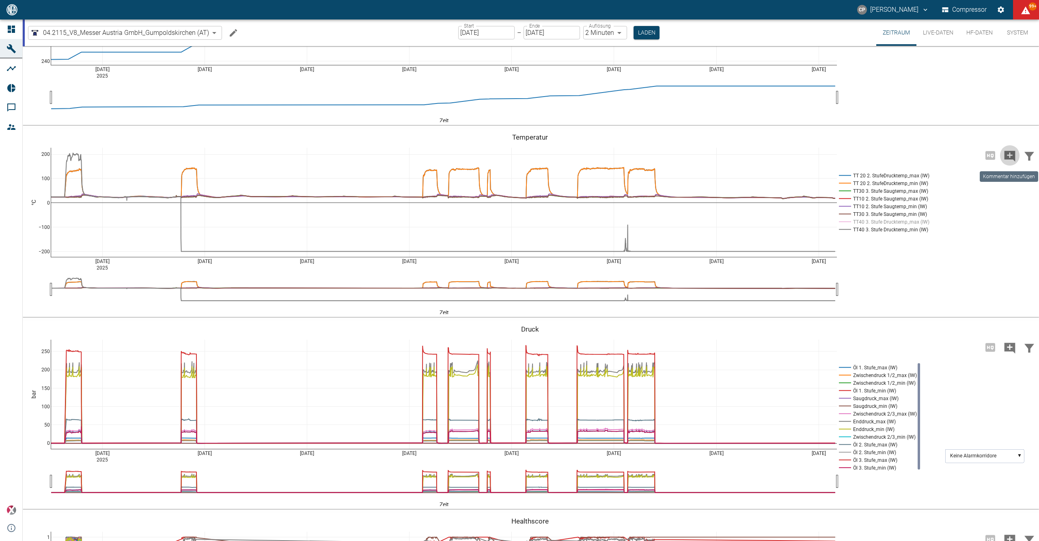
click at [1013, 154] on icon "Kommentar hinzufügen" at bounding box center [1009, 156] width 11 height 11
click at [966, 161] on button "Weiter" at bounding box center [963, 155] width 33 height 15
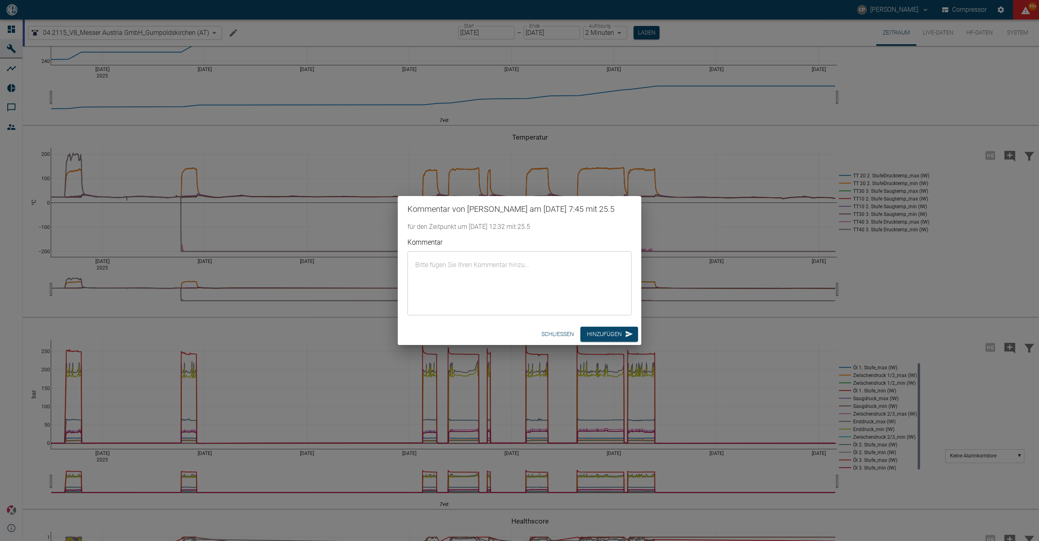
click at [481, 260] on textarea "Kommentar" at bounding box center [519, 283] width 213 height 51
click at [465, 271] on textarea "Kommentar" at bounding box center [519, 283] width 213 height 51
click at [489, 273] on textarea "Kommentar" at bounding box center [519, 283] width 213 height 51
click at [442, 263] on textarea "Kommentar" at bounding box center [519, 283] width 213 height 51
click at [441, 263] on textarea "Kommentar" at bounding box center [519, 283] width 213 height 51
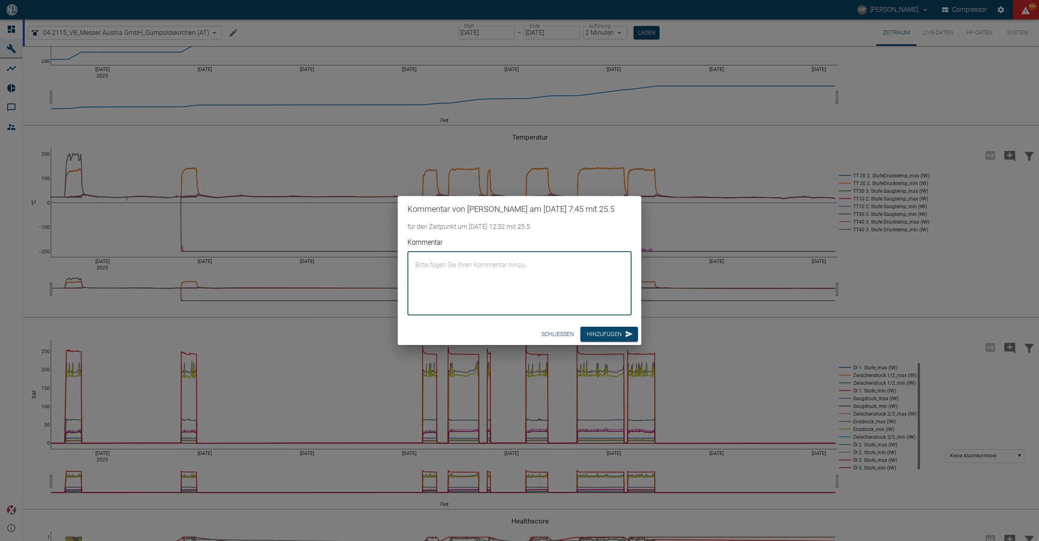
click at [441, 262] on textarea "Kommentar" at bounding box center [519, 283] width 213 height 51
click at [469, 269] on textarea "Kommentar" at bounding box center [519, 283] width 213 height 51
click at [466, 269] on textarea "Kommentar" at bounding box center [519, 283] width 213 height 51
click at [459, 269] on textarea "Kommentar" at bounding box center [519, 283] width 213 height 51
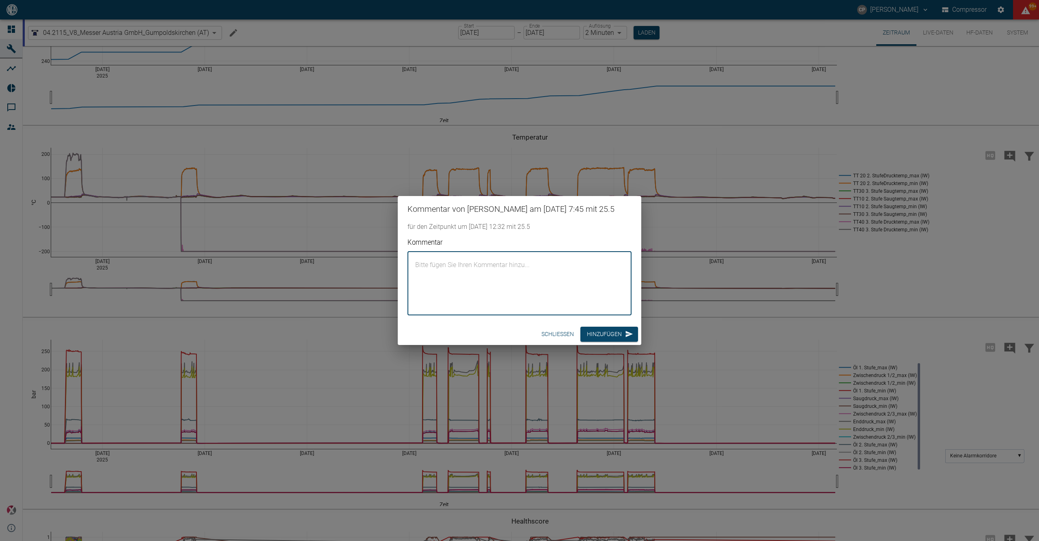
click at [459, 269] on textarea "Kommentar" at bounding box center [519, 283] width 213 height 51
click at [448, 263] on textarea "Kommentar" at bounding box center [519, 283] width 213 height 51
click at [416, 262] on textarea "Kommentar" at bounding box center [519, 283] width 213 height 51
click at [433, 261] on textarea "Kommentar" at bounding box center [519, 283] width 213 height 51
click at [565, 331] on button "Schließen" at bounding box center [557, 334] width 39 height 15
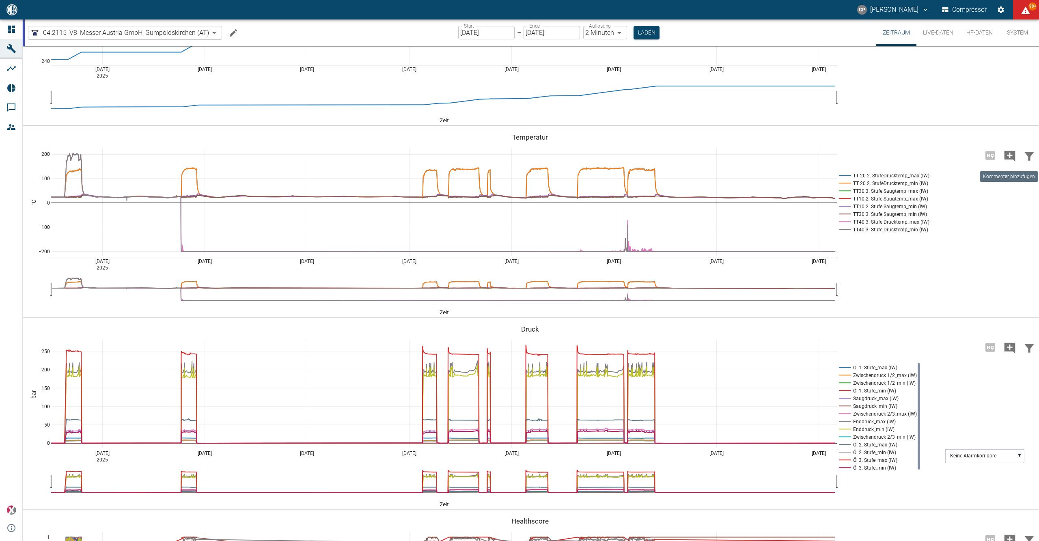
click at [1007, 159] on icon "Kommentar hinzufügen" at bounding box center [1009, 156] width 13 height 13
click at [963, 159] on button "Weiter" at bounding box center [963, 155] width 33 height 15
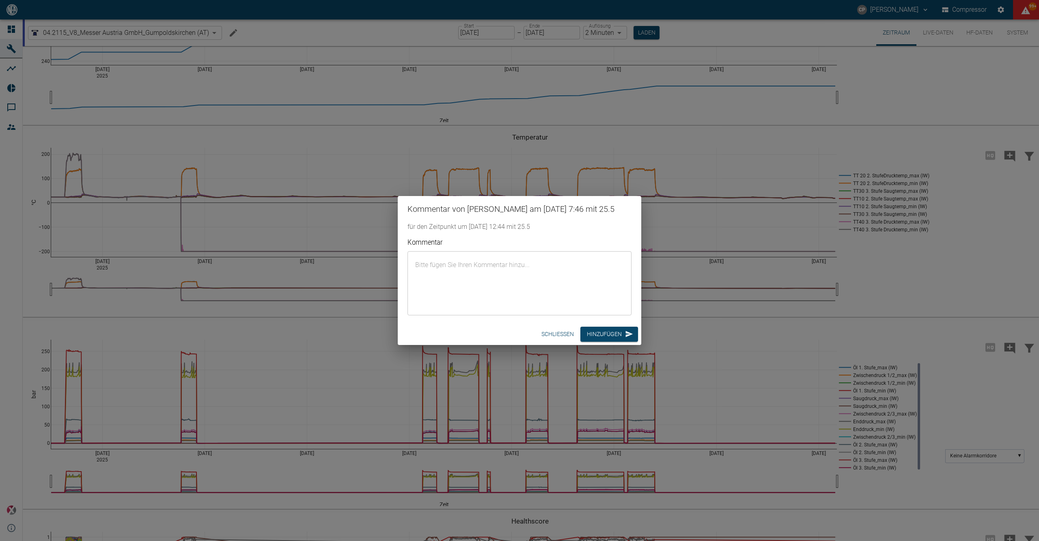
click at [467, 269] on textarea "Kommentar" at bounding box center [519, 283] width 213 height 51
paste textarea "The TT40 3rd stage pressure temperature sensor has a broken wire and needs to b…"
click at [480, 290] on textarea "The TT40 3rd stage pressure temperature sensor has a broken wire and needs to b…" at bounding box center [519, 283] width 213 height 51
click at [439, 285] on textarea "The TT40 3rd stage pressure temperature sensor has a broken wire and needs to b…" at bounding box center [519, 283] width 213 height 51
click at [483, 271] on textarea "The TT40 3rd stage pressure temperature sensor has a broken wire and needs to b…" at bounding box center [519, 283] width 213 height 51
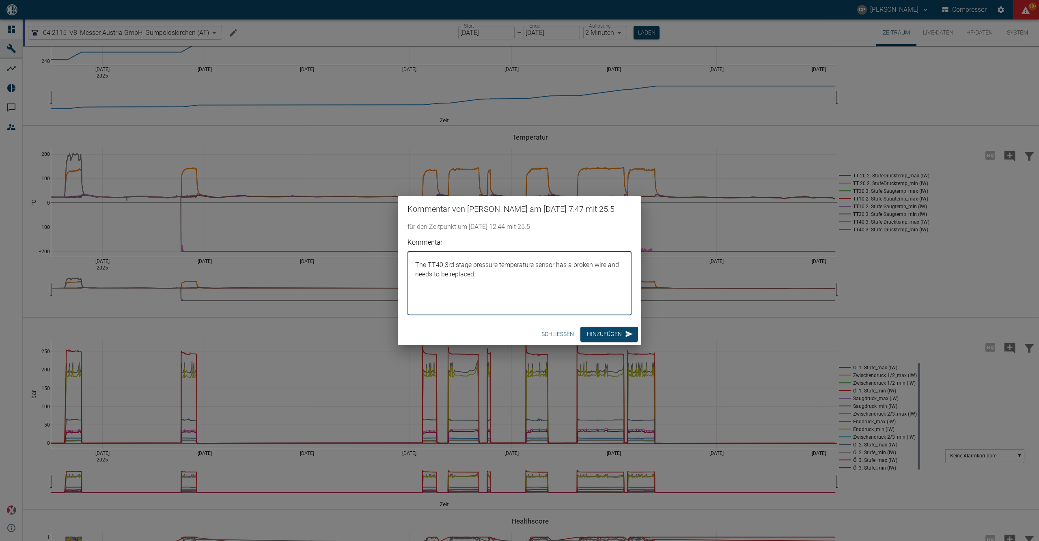
paste textarea "The customer will receive a new sensor."
type textarea "The TT40 3rd stage pressure temperature sensor has a broken wire and needs to b…"
click at [601, 336] on button "Hinzufügen" at bounding box center [609, 334] width 58 height 15
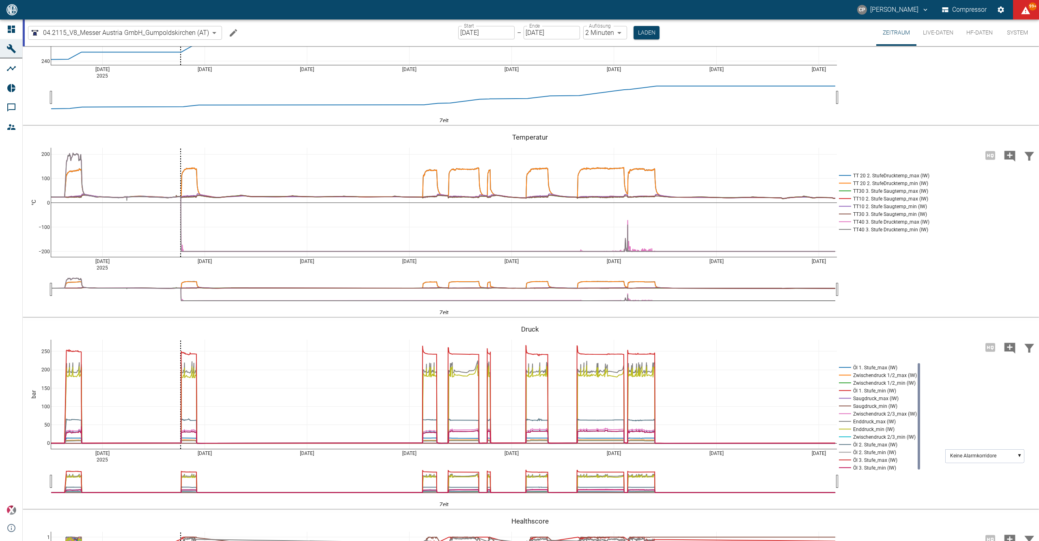
click at [467, 35] on input "11.08.2025" at bounding box center [486, 32] width 56 height 13
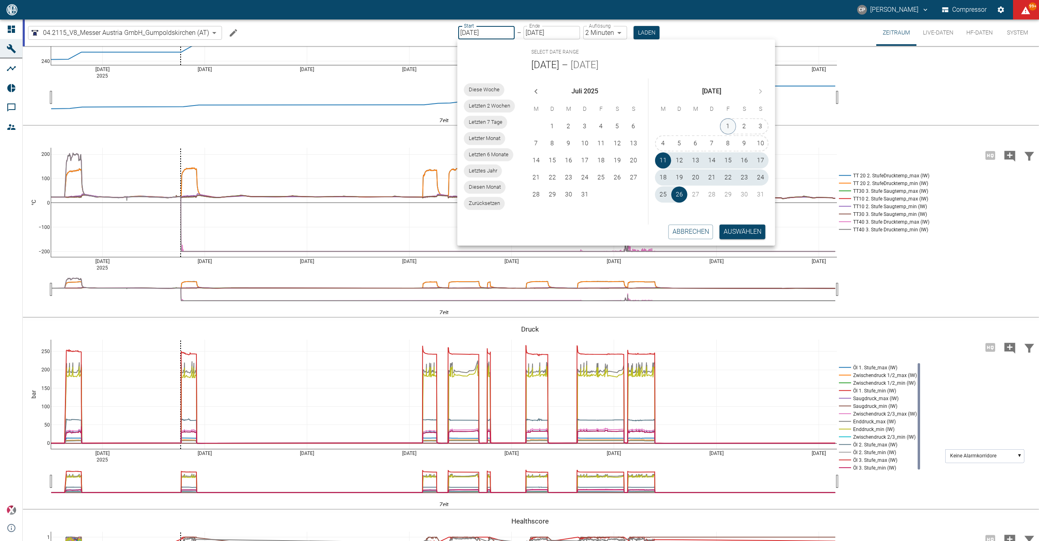
click at [726, 125] on button "1" at bounding box center [728, 126] width 16 height 16
type input "01.08.2025"
click at [733, 233] on button "Auswählen" at bounding box center [742, 231] width 46 height 15
type input "10min"
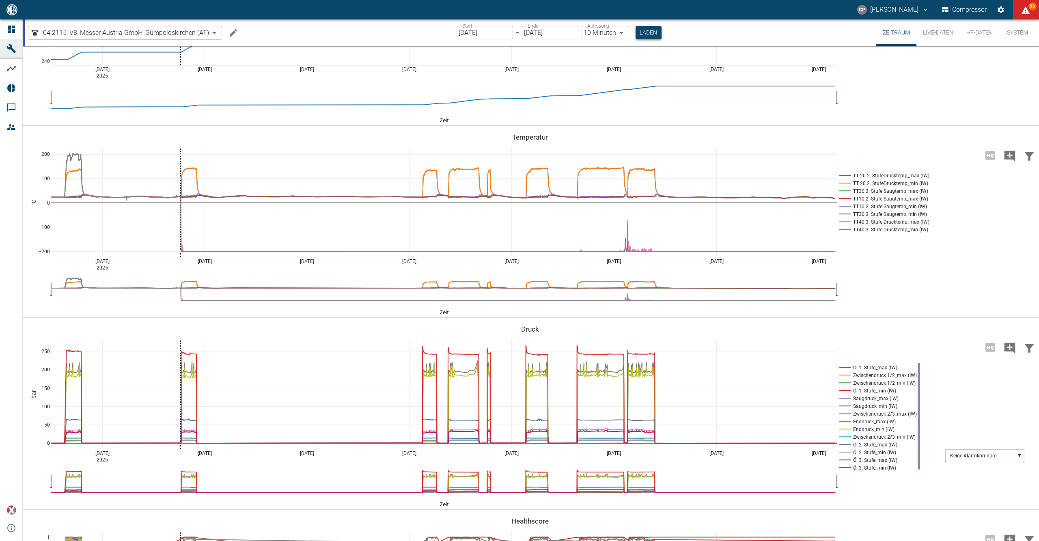
click at [639, 38] on button "Laden" at bounding box center [648, 32] width 26 height 13
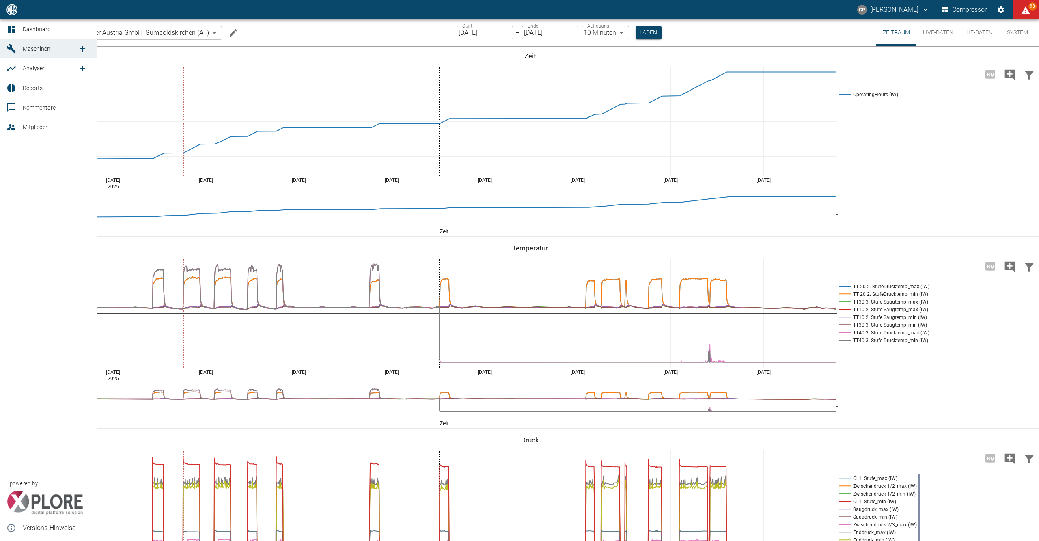
click at [30, 80] on link "Reports" at bounding box center [48, 87] width 97 height 19
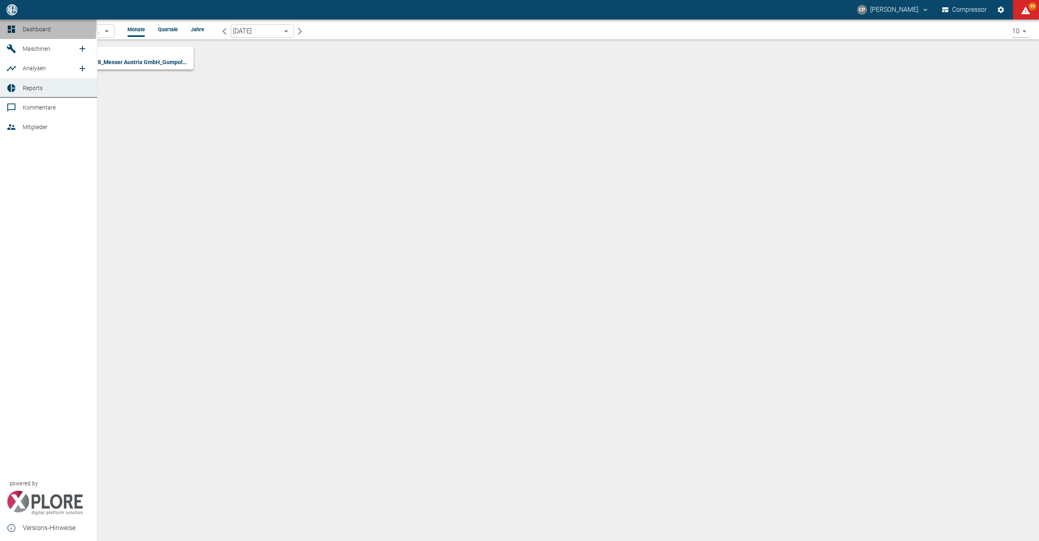
click at [7, 26] on icon at bounding box center [11, 29] width 10 height 10
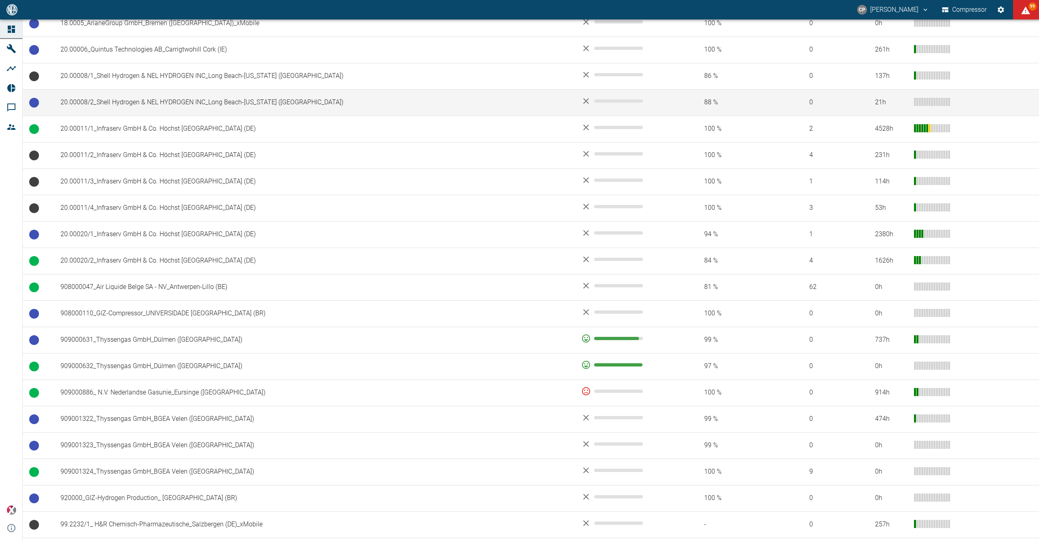
scroll to position [325, 0]
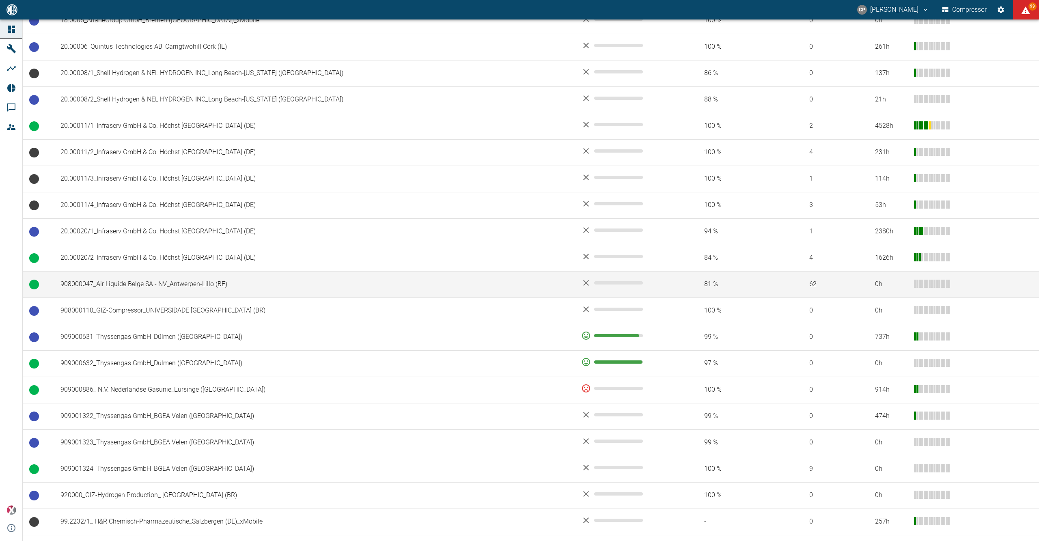
click at [131, 289] on td "908000047_Air Liquide Belge SA - NV_Antwerpen-Lillo (BE)" at bounding box center [314, 284] width 521 height 26
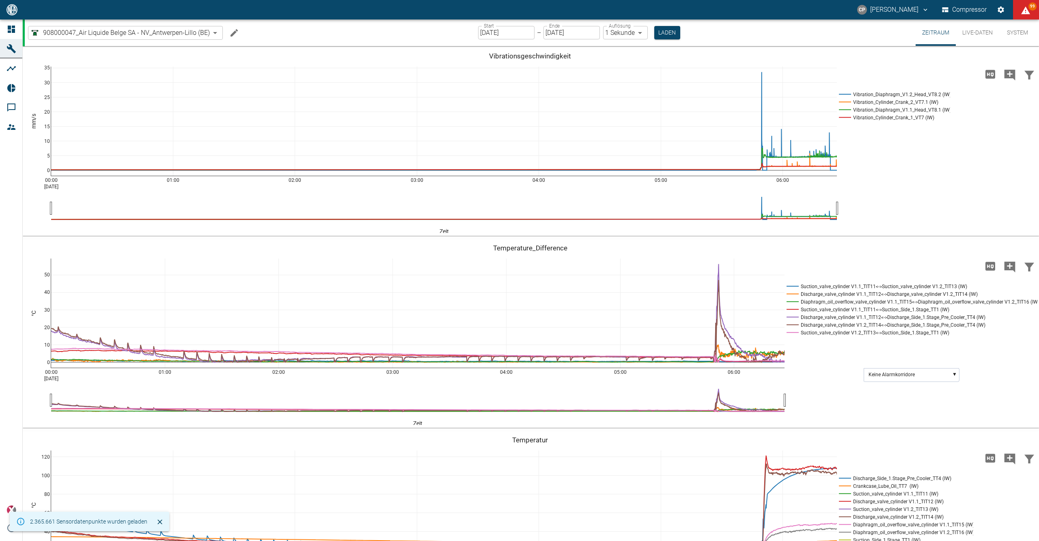
click at [510, 39] on input "[DATE]" at bounding box center [506, 32] width 56 height 13
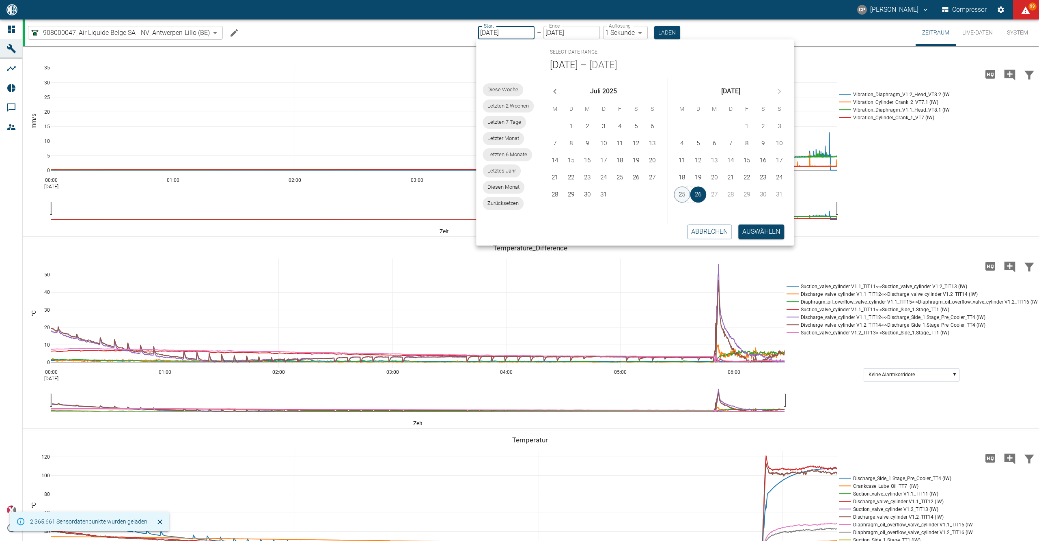
click at [682, 192] on button "25" at bounding box center [682, 194] width 16 height 16
type input "[DATE]"
click at [758, 229] on button "Auswählen" at bounding box center [762, 231] width 46 height 15
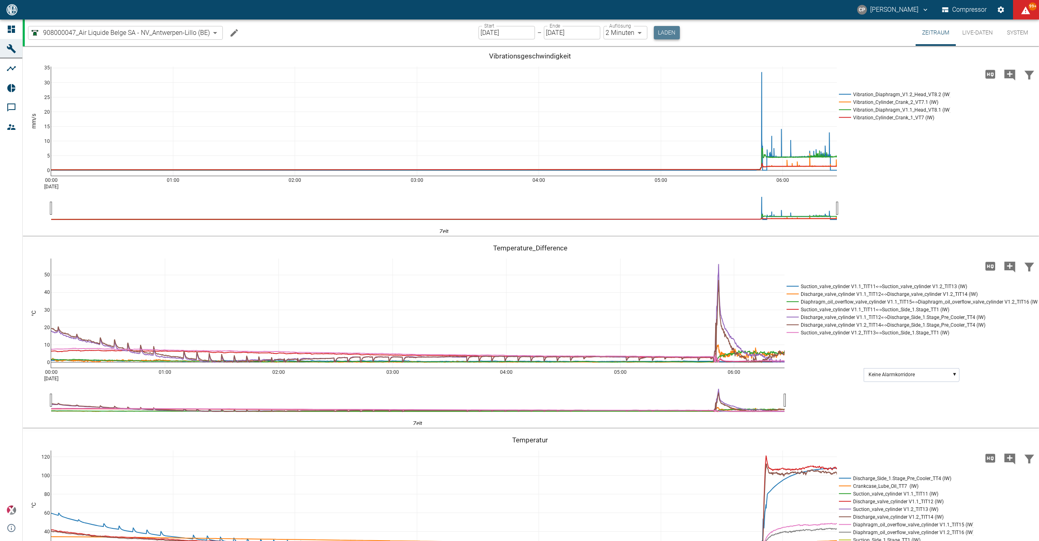
click at [671, 34] on button "Laden" at bounding box center [667, 32] width 26 height 13
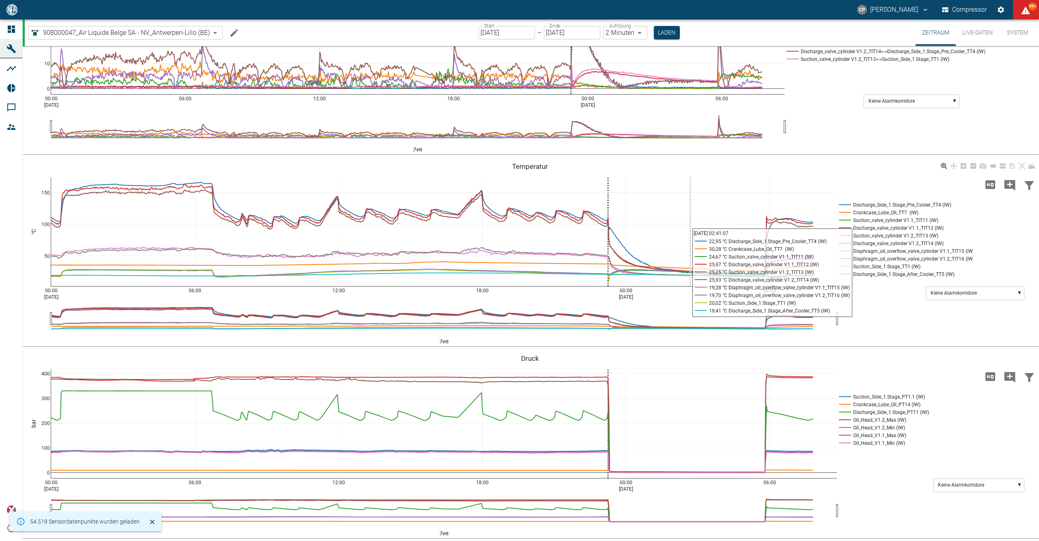
scroll to position [595, 0]
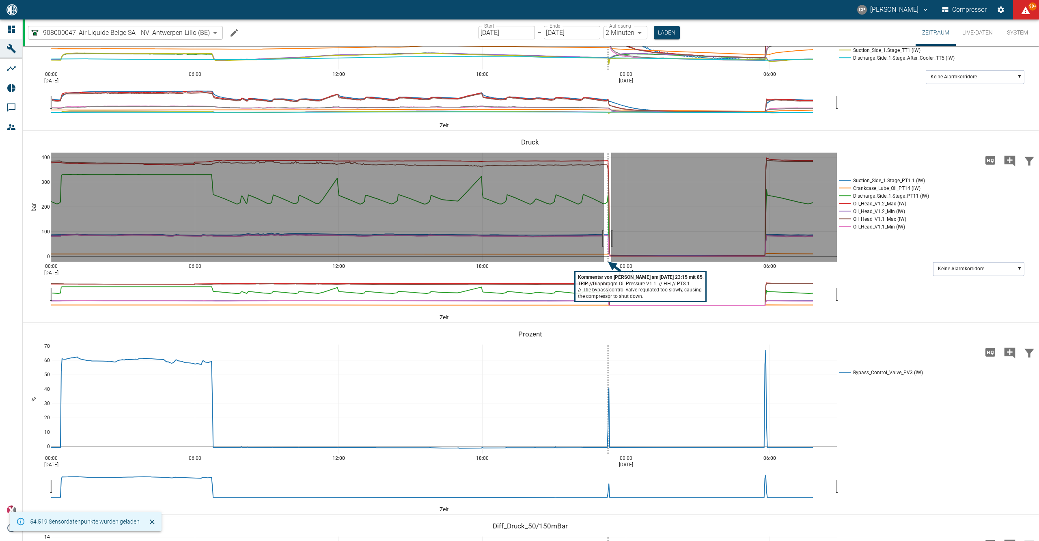
drag, startPoint x: 604, startPoint y: 325, endPoint x: 612, endPoint y: 323, distance: 8.3
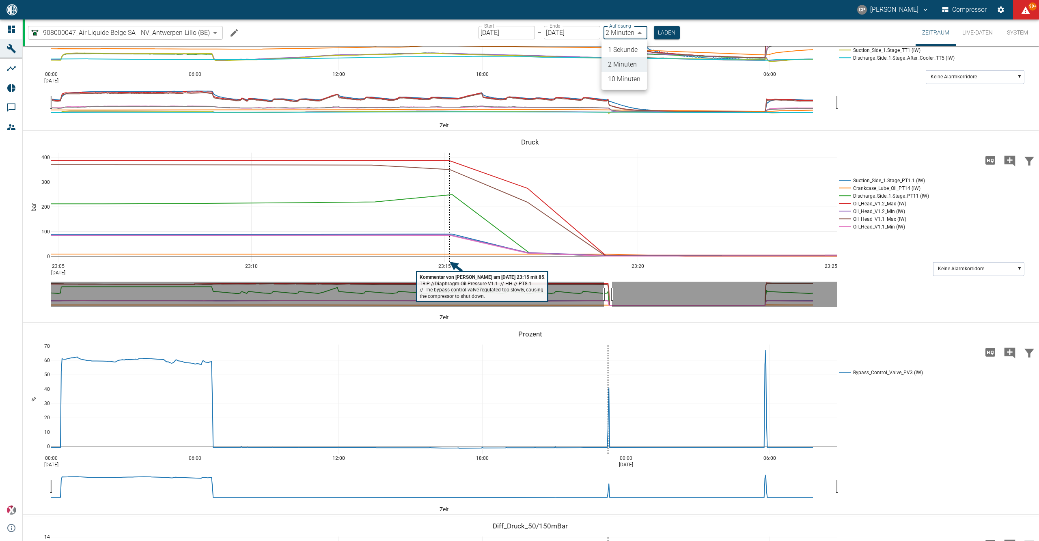
click at [629, 33] on body "CP Christoph Palm Compressor 99+ Dashboard Maschinen Analysen Reports Kommentar…" at bounding box center [519, 270] width 1039 height 541
click at [629, 49] on li "1 Sekunde" at bounding box center [623, 50] width 45 height 15
type input "1sec"
click at [670, 32] on button "Laden" at bounding box center [667, 32] width 26 height 13
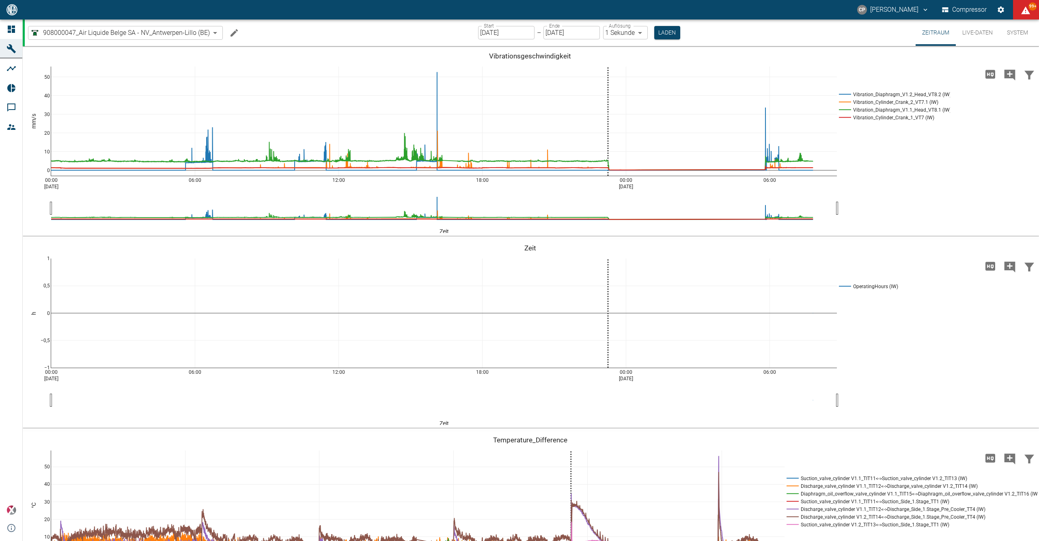
scroll to position [595, 0]
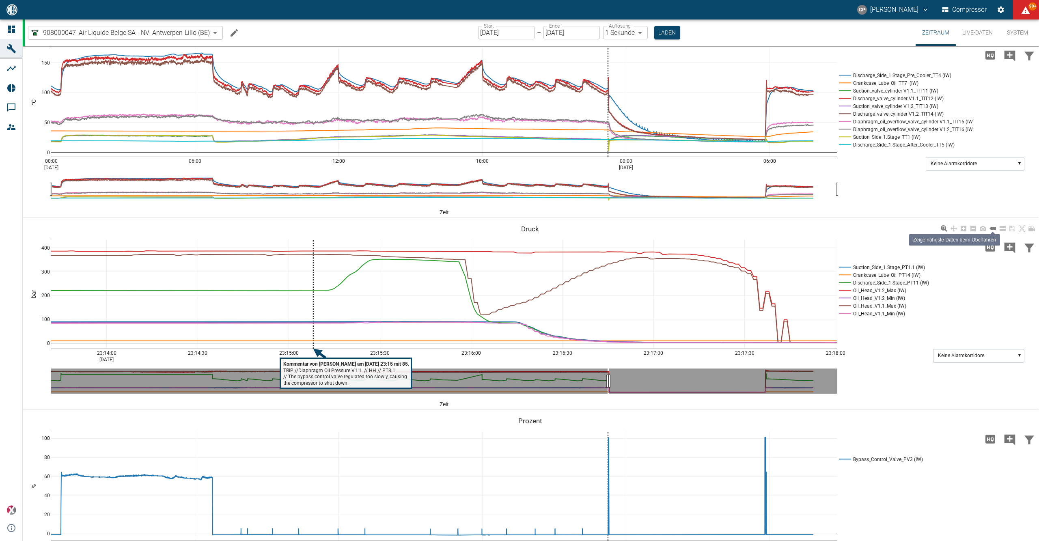
click at [993, 230] on icon at bounding box center [992, 228] width 6 height 6
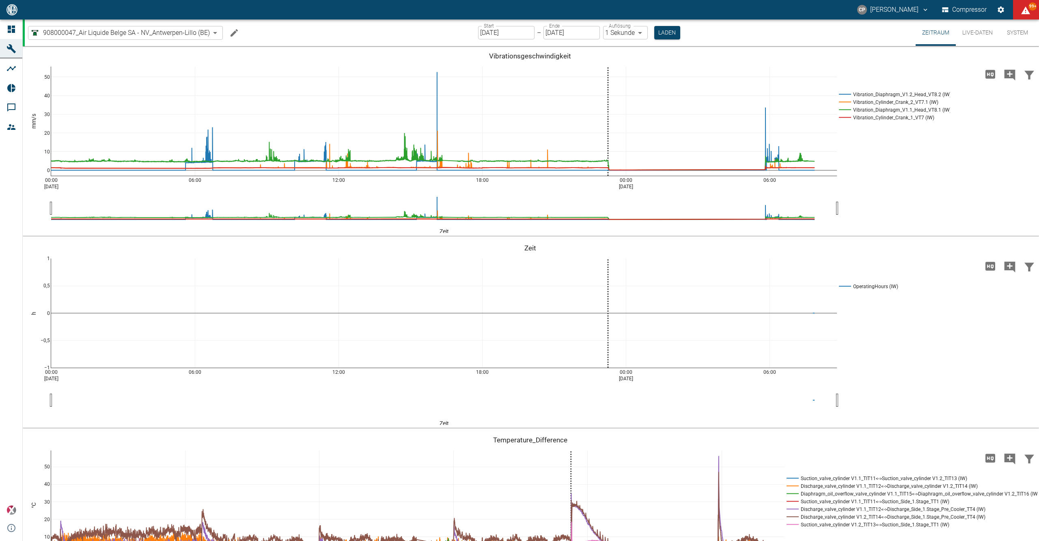
scroll to position [649, 0]
